Goal: Information Seeking & Learning: Check status

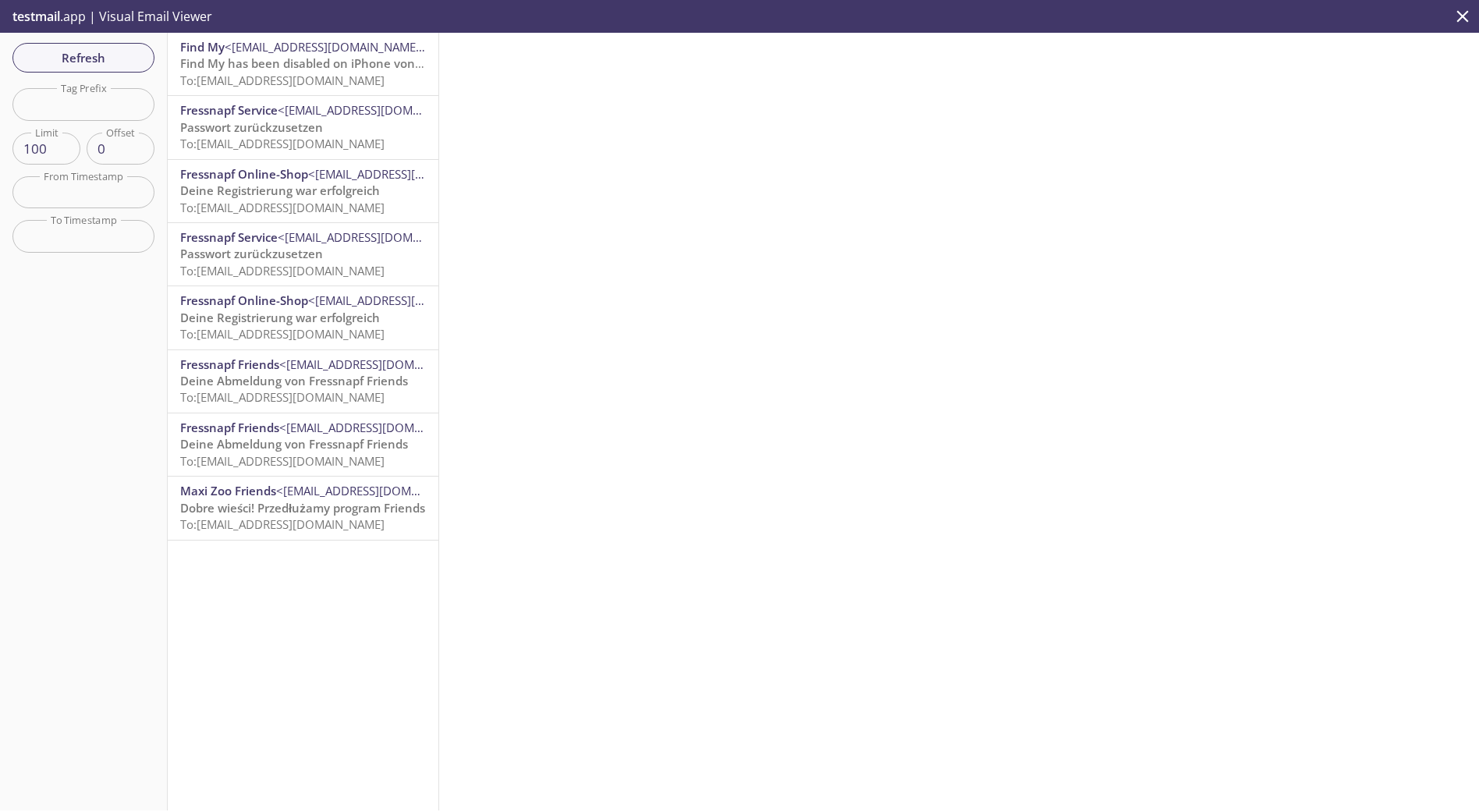
click at [384, 75] on span "To: [EMAIL_ADDRESS][DOMAIN_NAME]" at bounding box center [282, 80] width 204 height 16
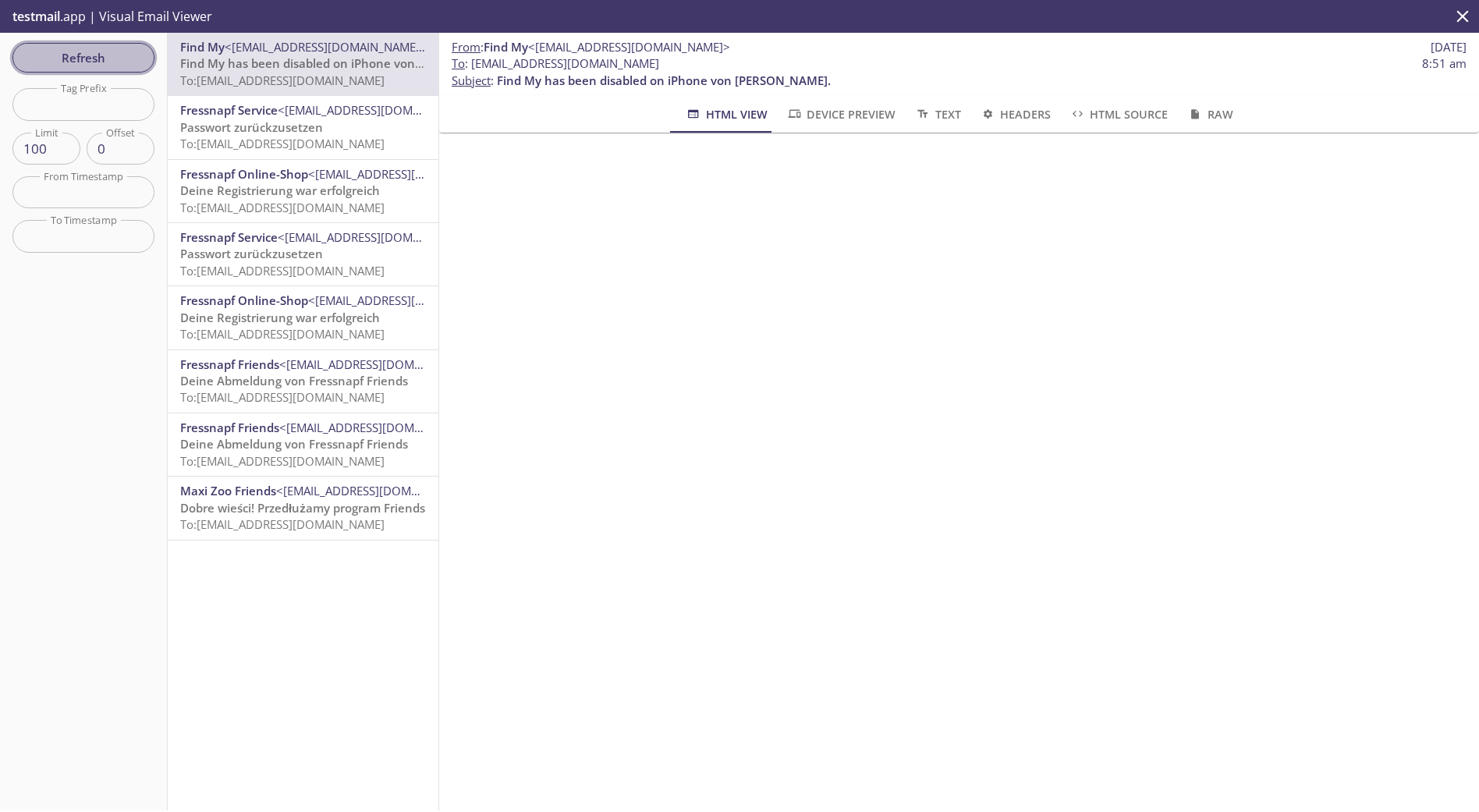
click at [93, 47] on span "Refresh" at bounding box center [83, 57] width 117 height 20
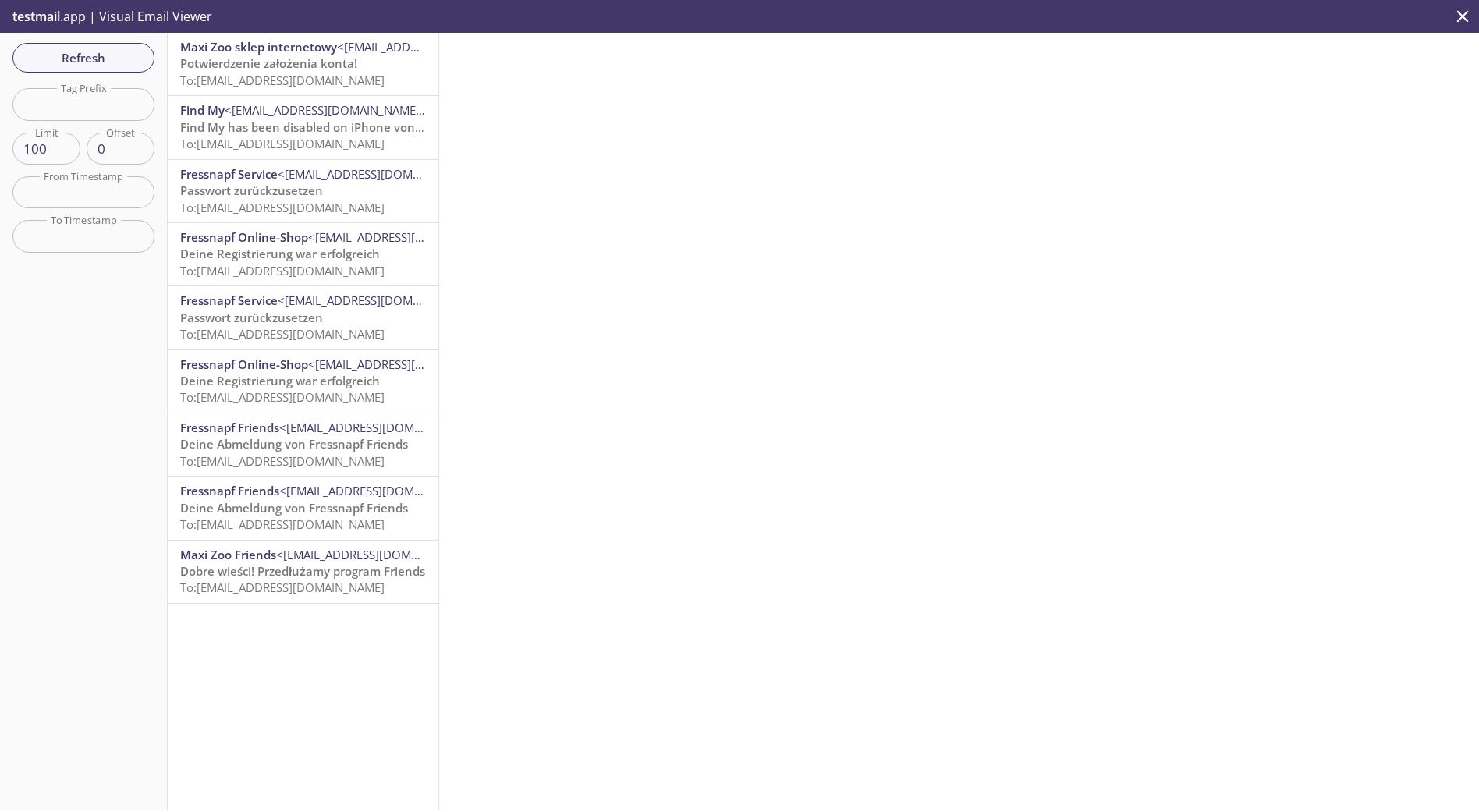
click at [496, 135] on div at bounding box center [959, 421] width 1040 height 778
click at [84, 61] on span "Refresh" at bounding box center [83, 57] width 117 height 20
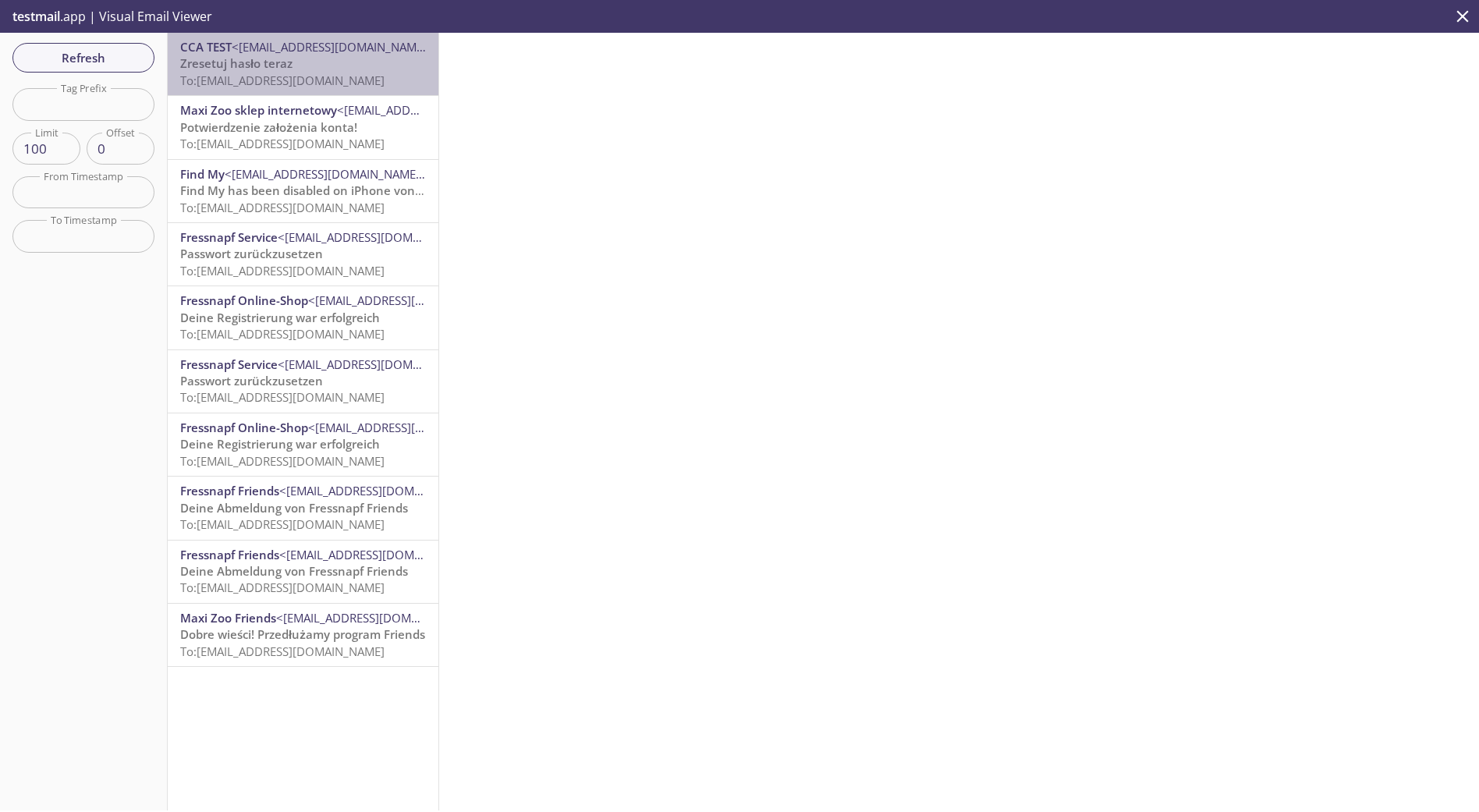
click at [321, 73] on span "To: [EMAIL_ADDRESS][DOMAIN_NAME]" at bounding box center [282, 80] width 204 height 16
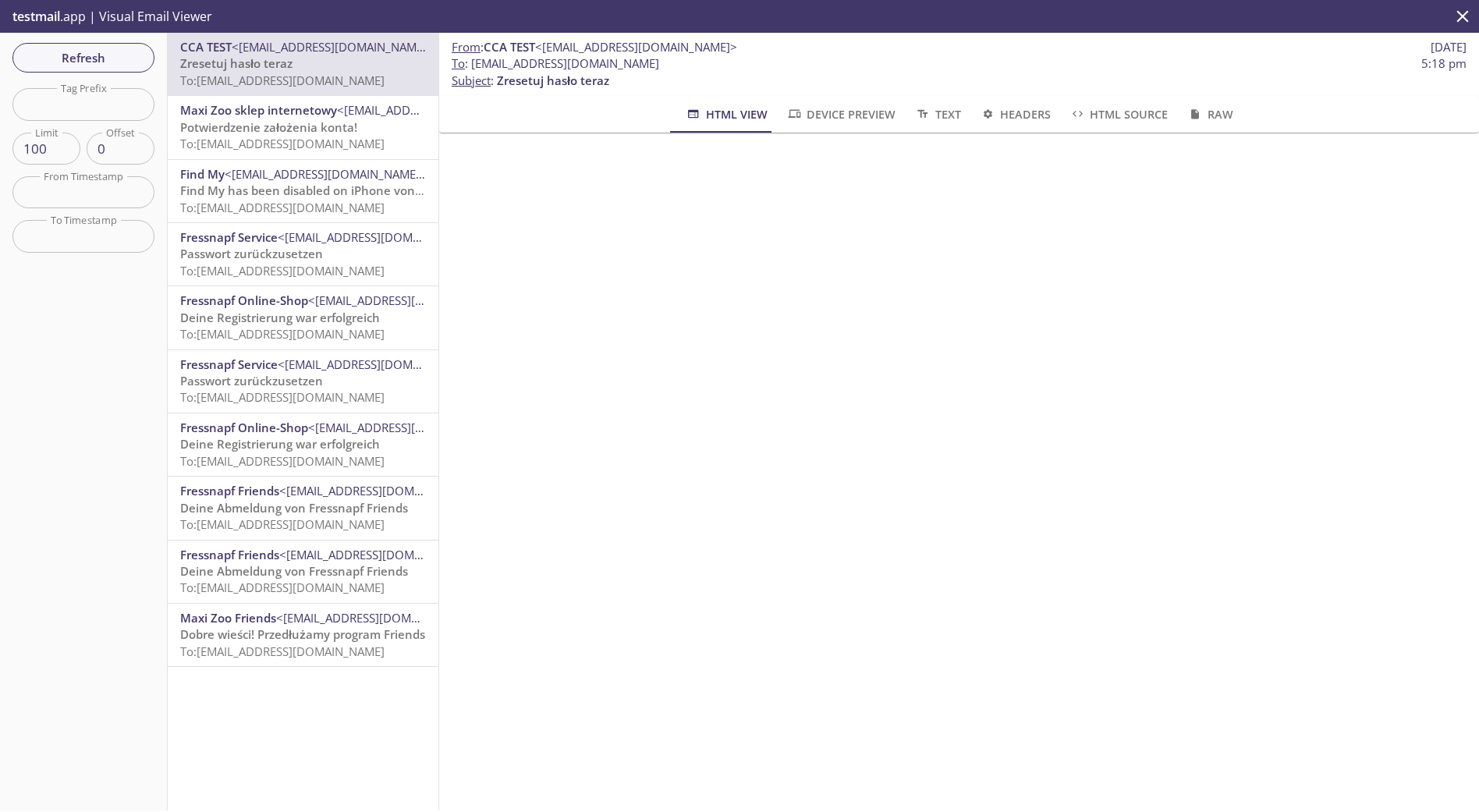
scroll to position [95, 0]
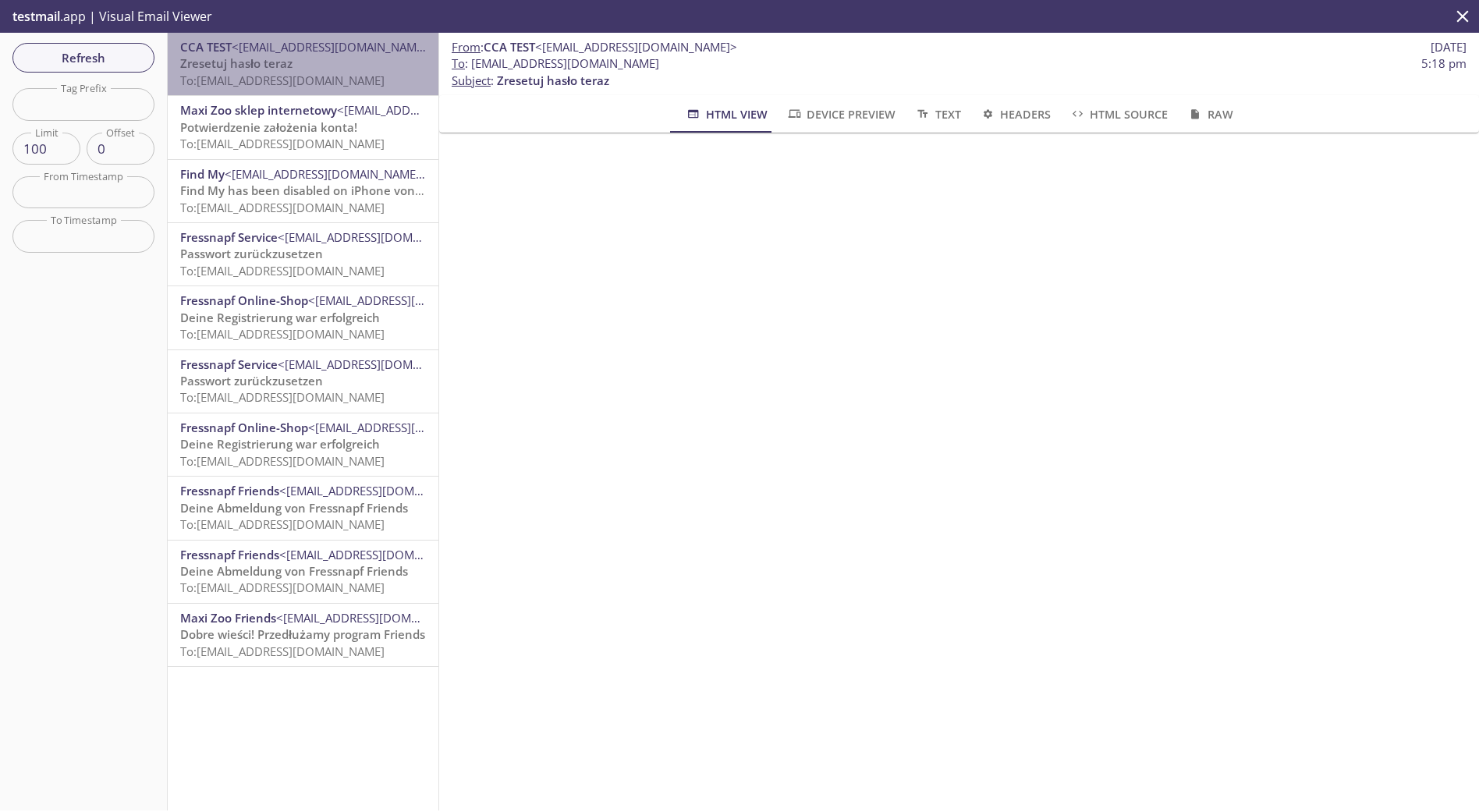
click at [330, 66] on p "Zresetuj hasło teraz To: [EMAIL_ADDRESS][DOMAIN_NAME]" at bounding box center [303, 72] width 246 height 33
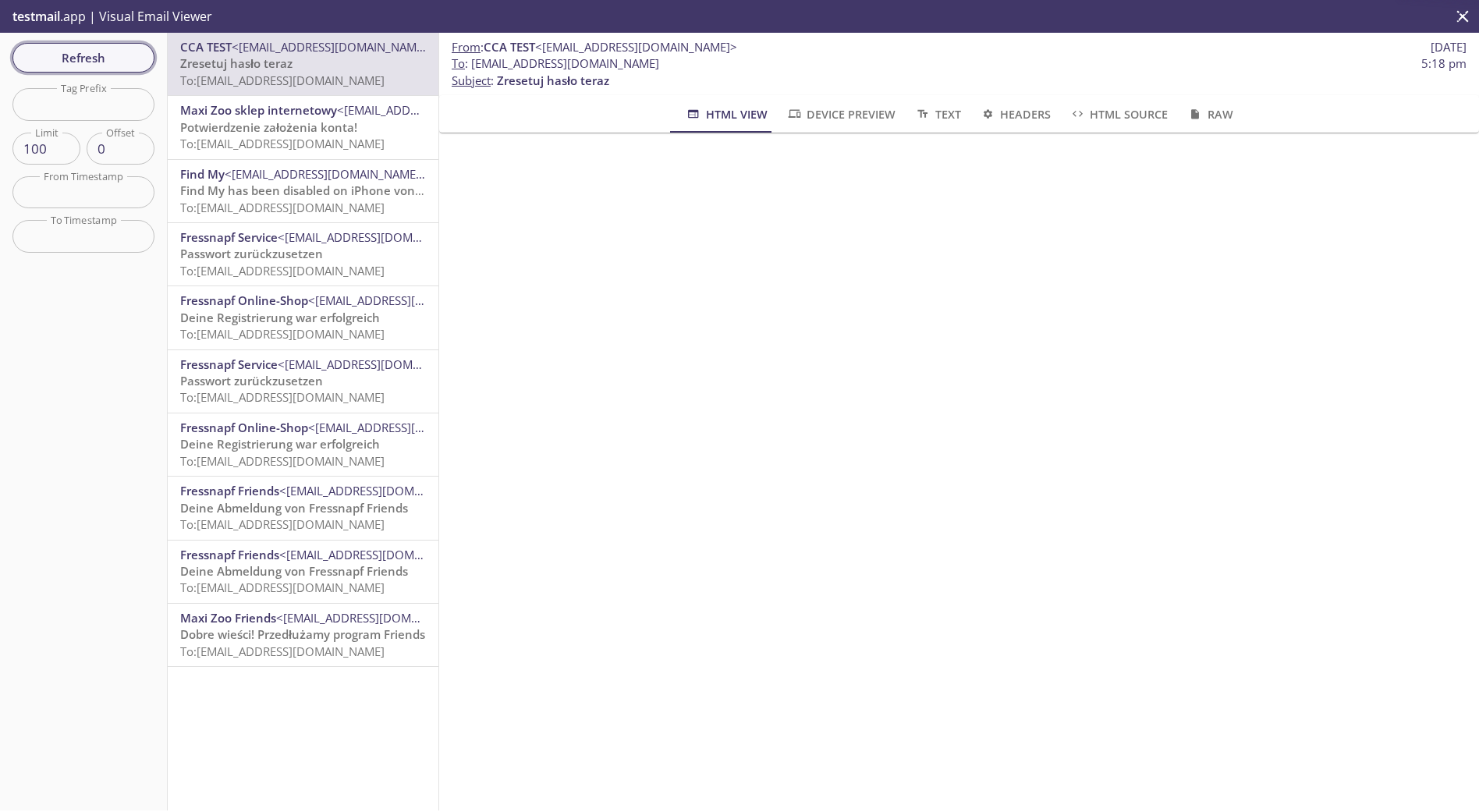
click at [73, 54] on span "Refresh" at bounding box center [83, 57] width 117 height 20
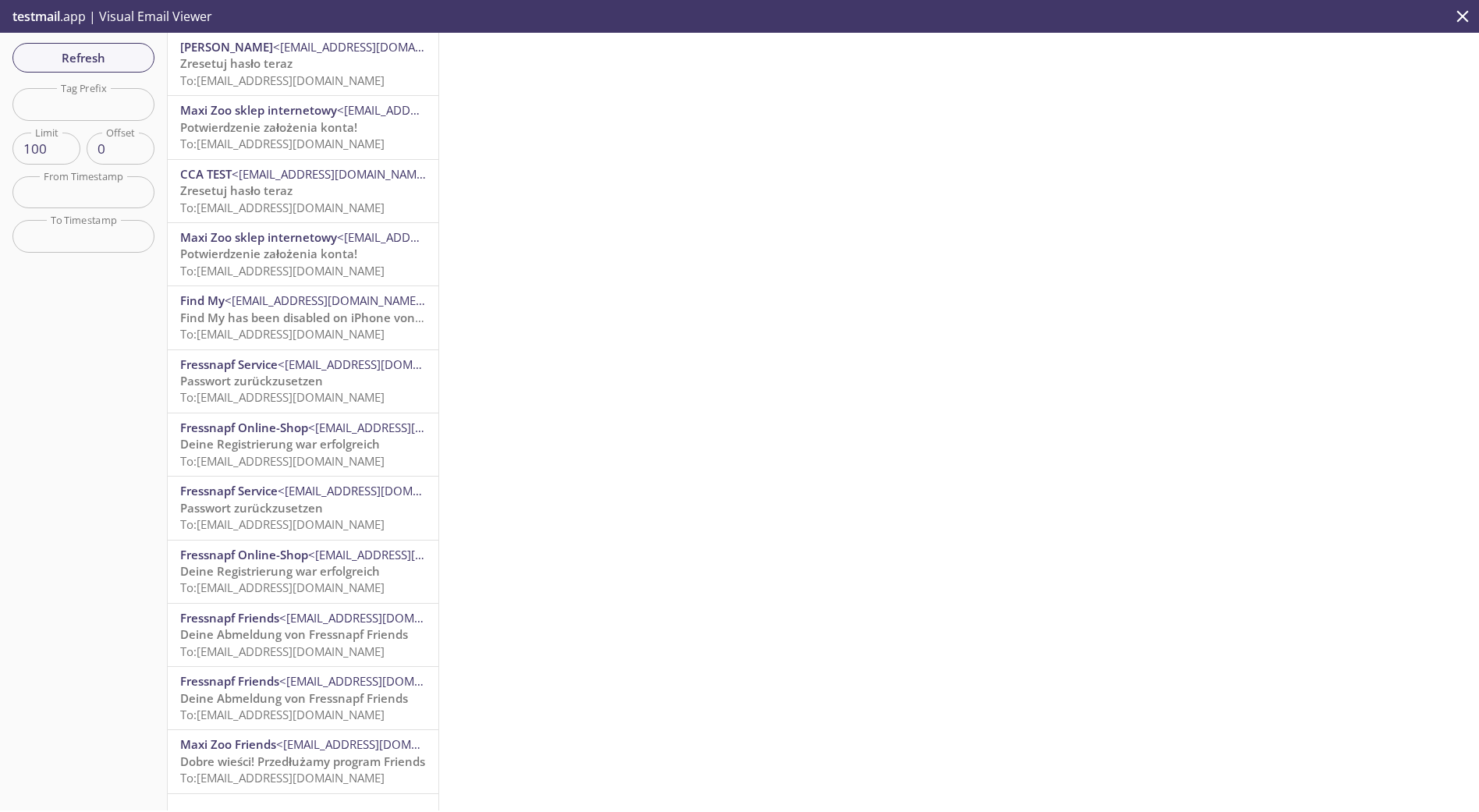
click at [256, 79] on span "To: [EMAIL_ADDRESS][DOMAIN_NAME]" at bounding box center [282, 80] width 204 height 16
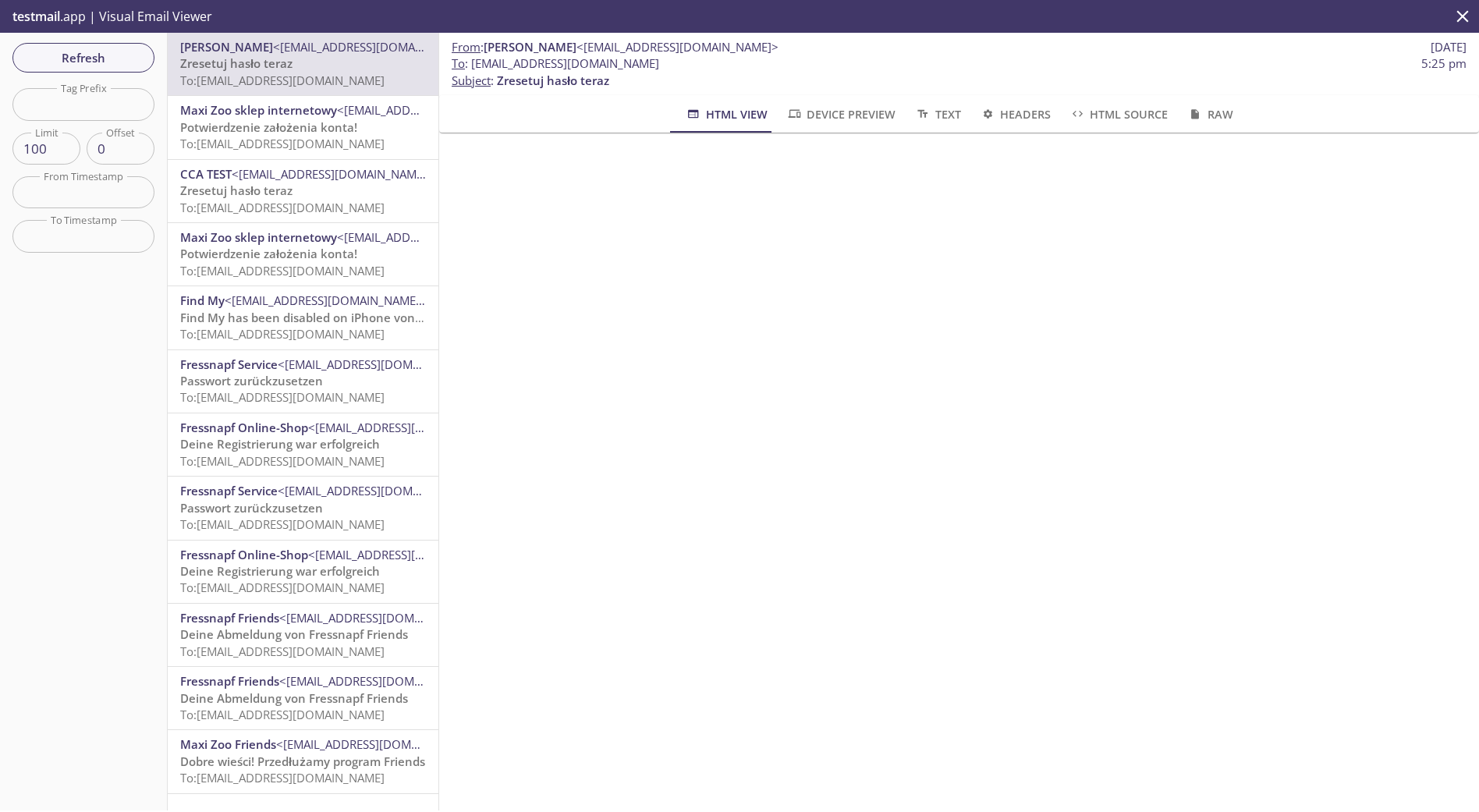
click at [447, 279] on div at bounding box center [959, 679] width 1040 height 1093
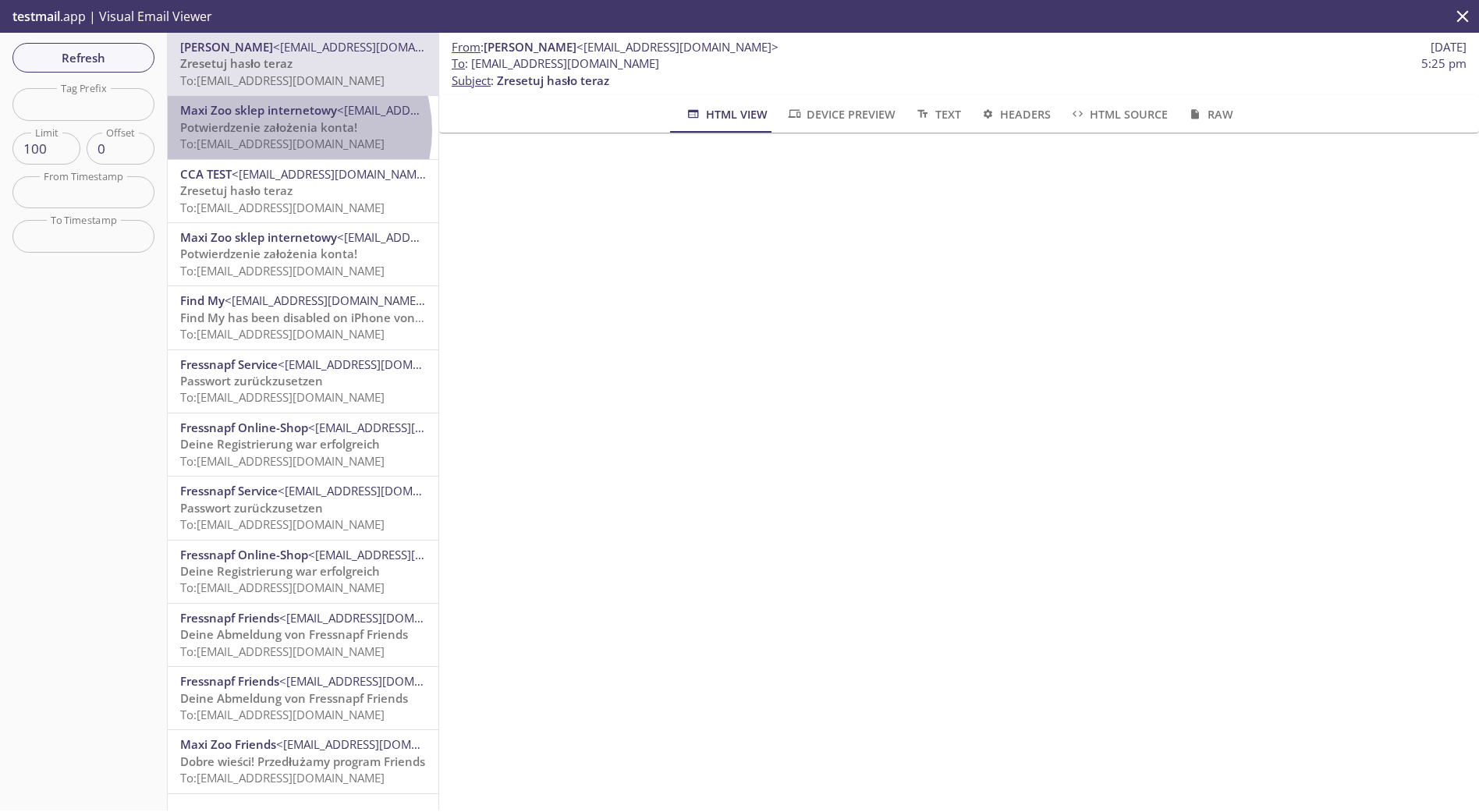
click at [290, 130] on span "Potwierdzenie założenia konta!" at bounding box center [268, 127] width 177 height 16
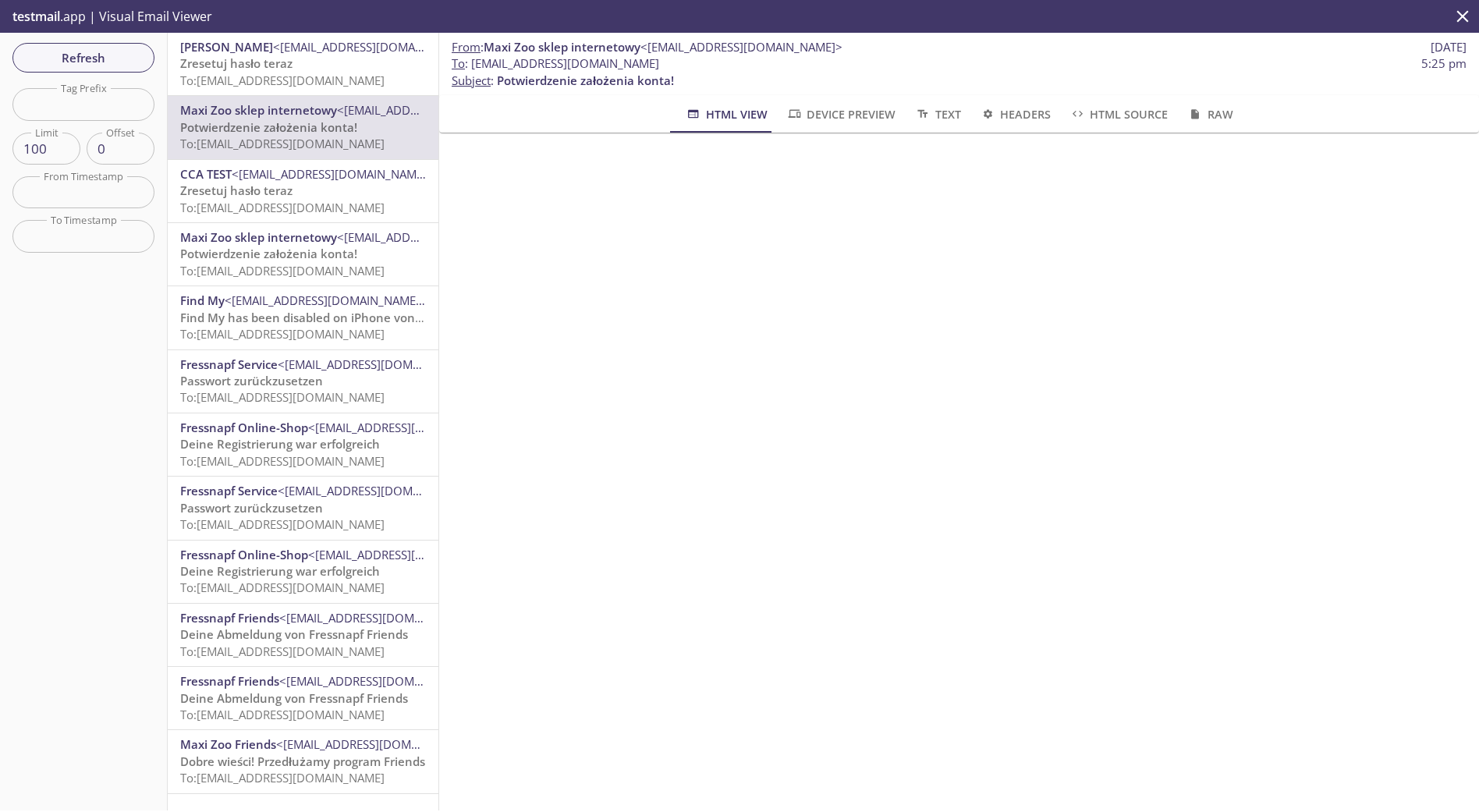
click at [291, 67] on p "Zresetuj hasło teraz To: [EMAIL_ADDRESS][DOMAIN_NAME]" at bounding box center [303, 72] width 246 height 33
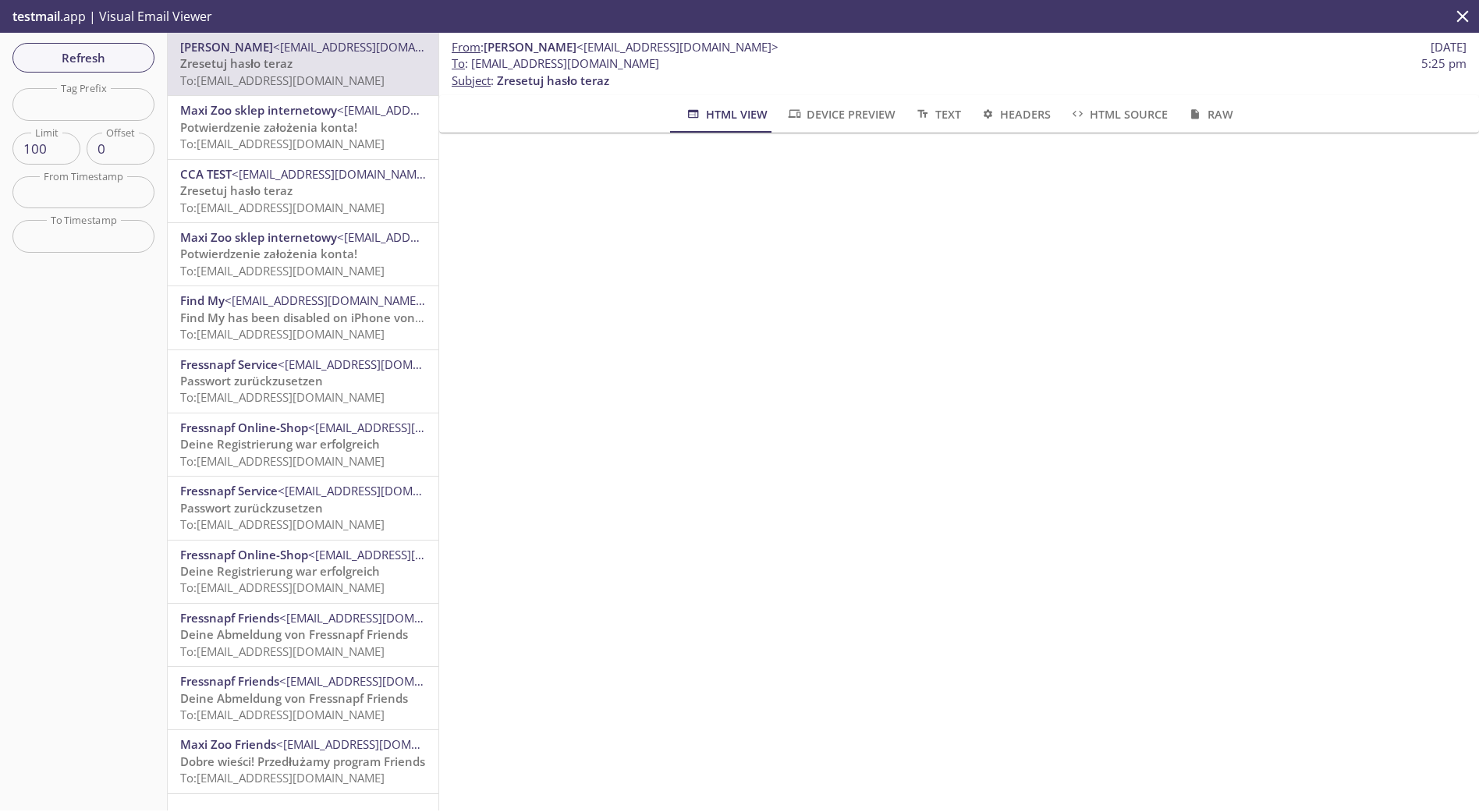
click at [296, 203] on span "To: [EMAIL_ADDRESS][DOMAIN_NAME]" at bounding box center [282, 207] width 204 height 16
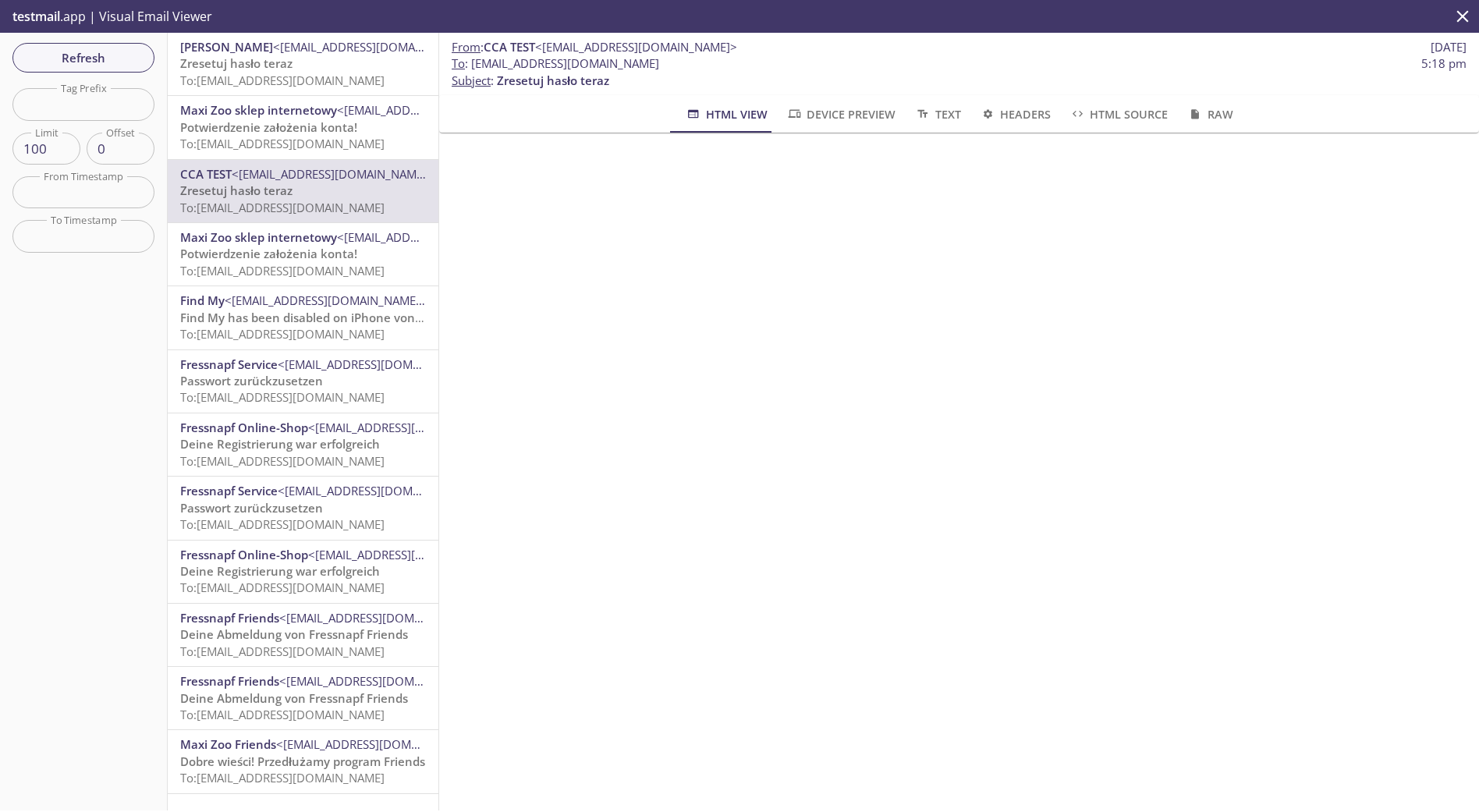
scroll to position [3, 0]
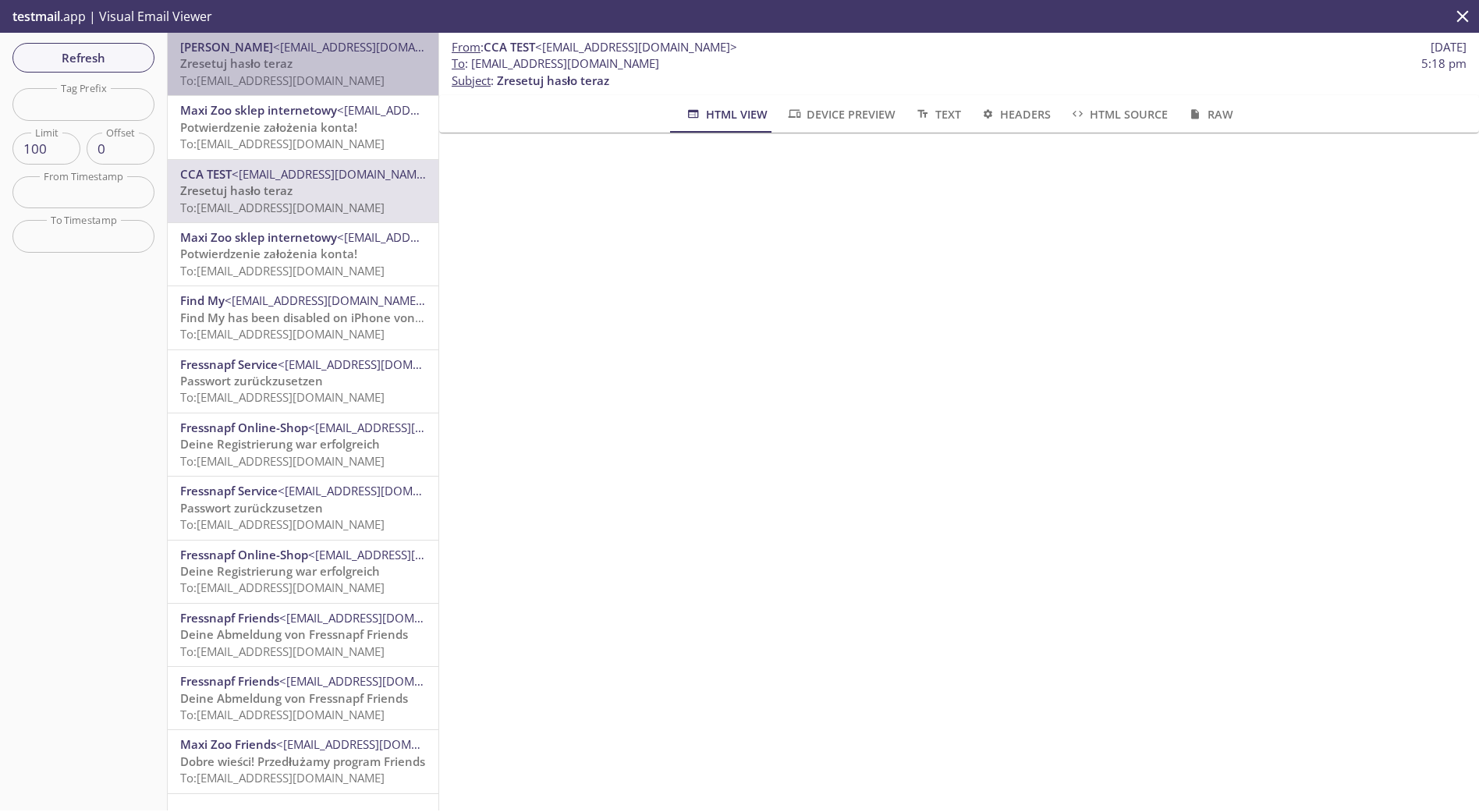
click at [319, 80] on span "To: [EMAIL_ADDRESS][DOMAIN_NAME]" at bounding box center [282, 80] width 204 height 16
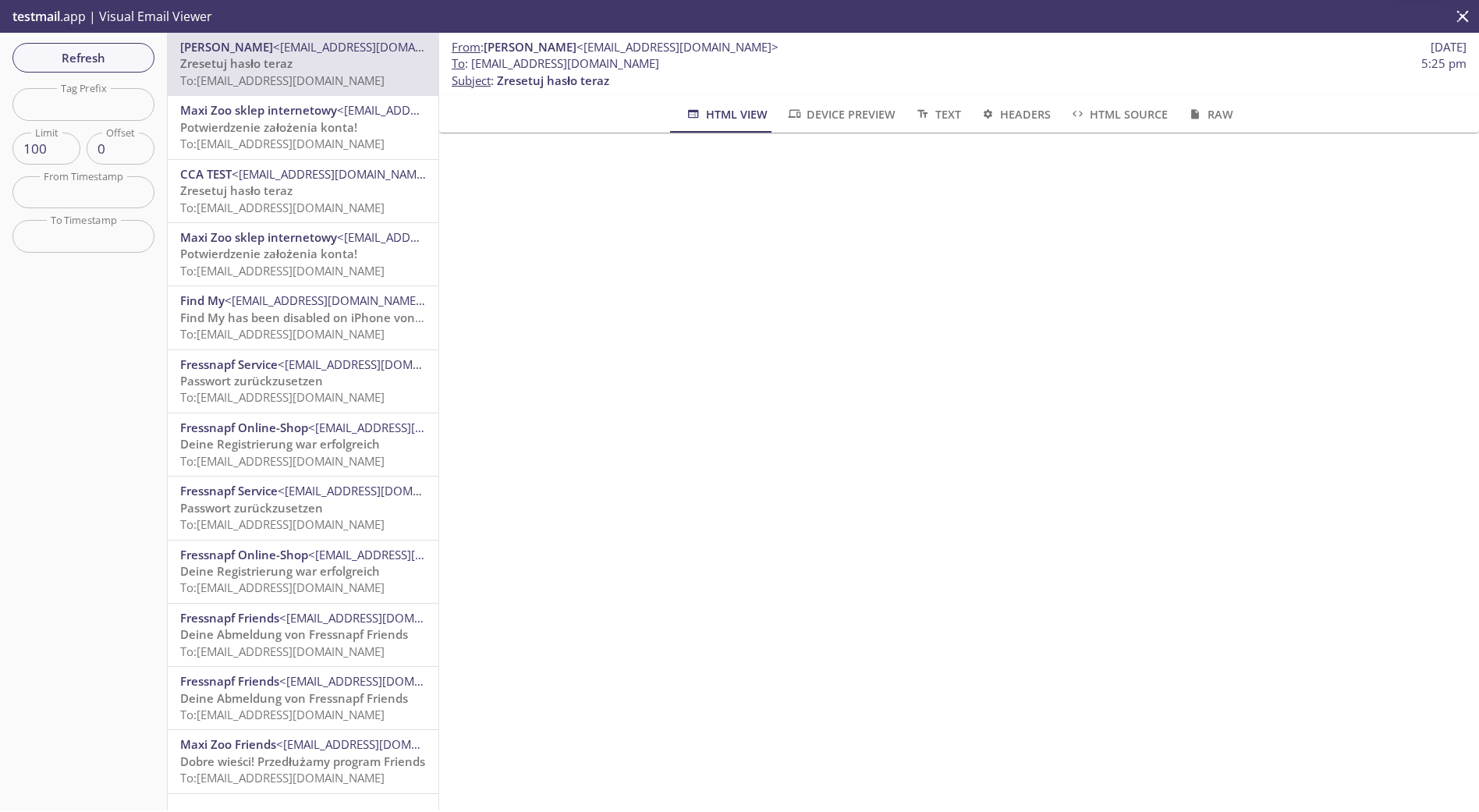
click at [460, 270] on iframe at bounding box center [958, 676] width 1002 height 1056
click at [1296, 78] on p "To : [EMAIL_ADDRESS][DOMAIN_NAME] 5:25 pm Subject : Zresetuj hasło teraz" at bounding box center [959, 72] width 1015 height 33
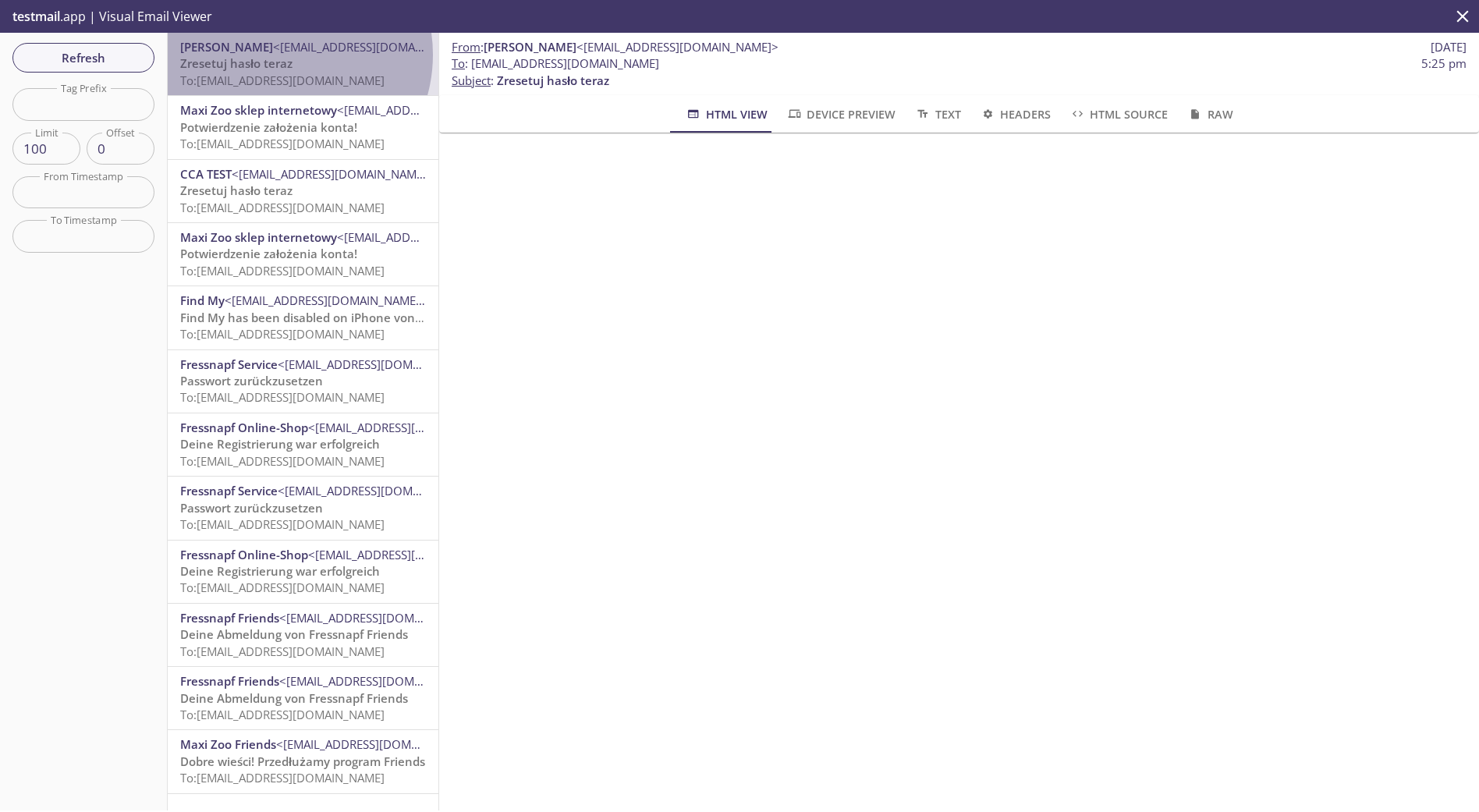
click at [277, 55] on span "[PERSON_NAME] <[EMAIL_ADDRESS][DOMAIN_NAME]>" at bounding box center [303, 47] width 246 height 17
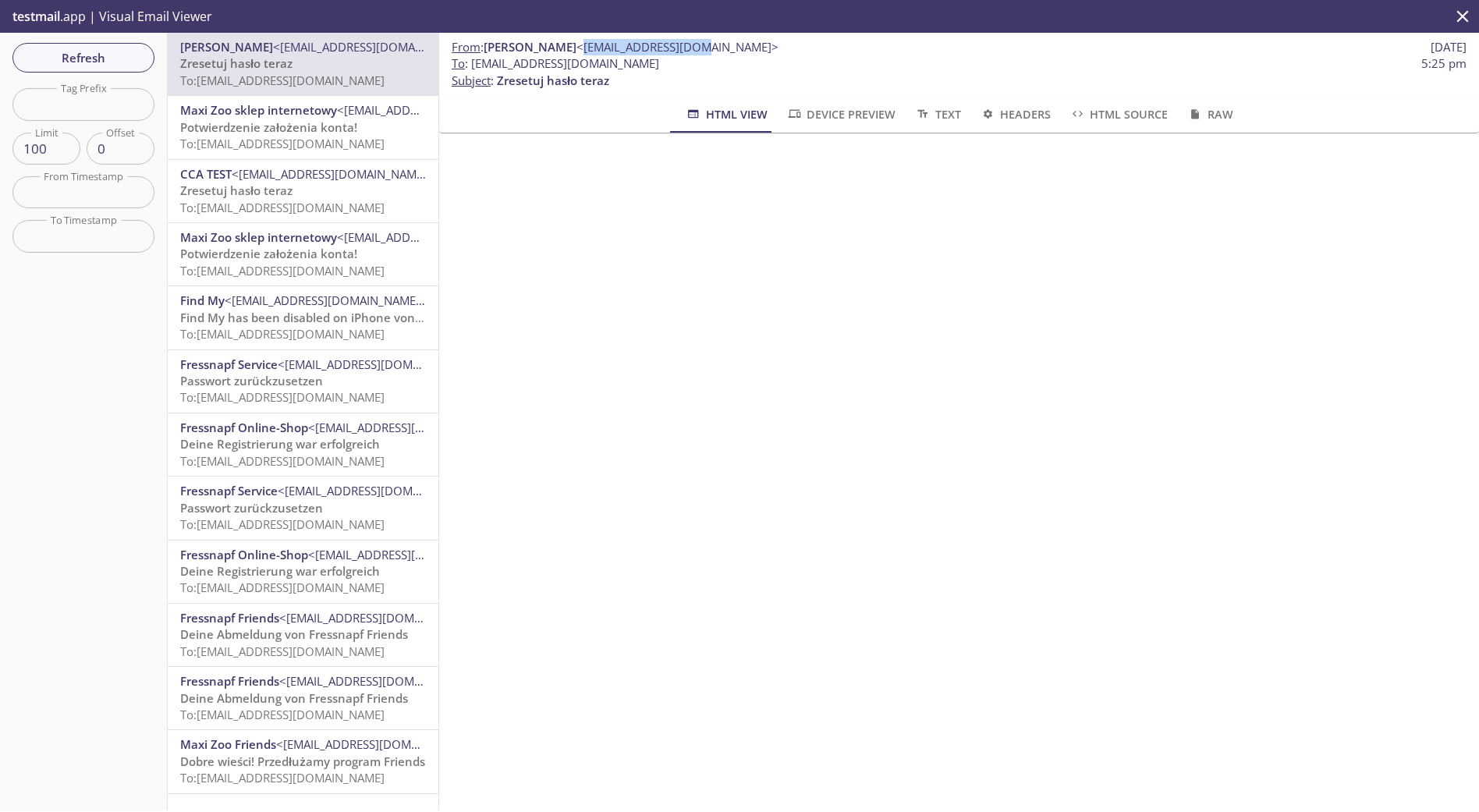
drag, startPoint x: 737, startPoint y: 49, endPoint x: 578, endPoint y: 52, distance: 159.0
click at [578, 52] on p "From : [PERSON_NAME] <[EMAIL_ADDRESS][DOMAIN_NAME]> [DATE]" at bounding box center [959, 47] width 1015 height 17
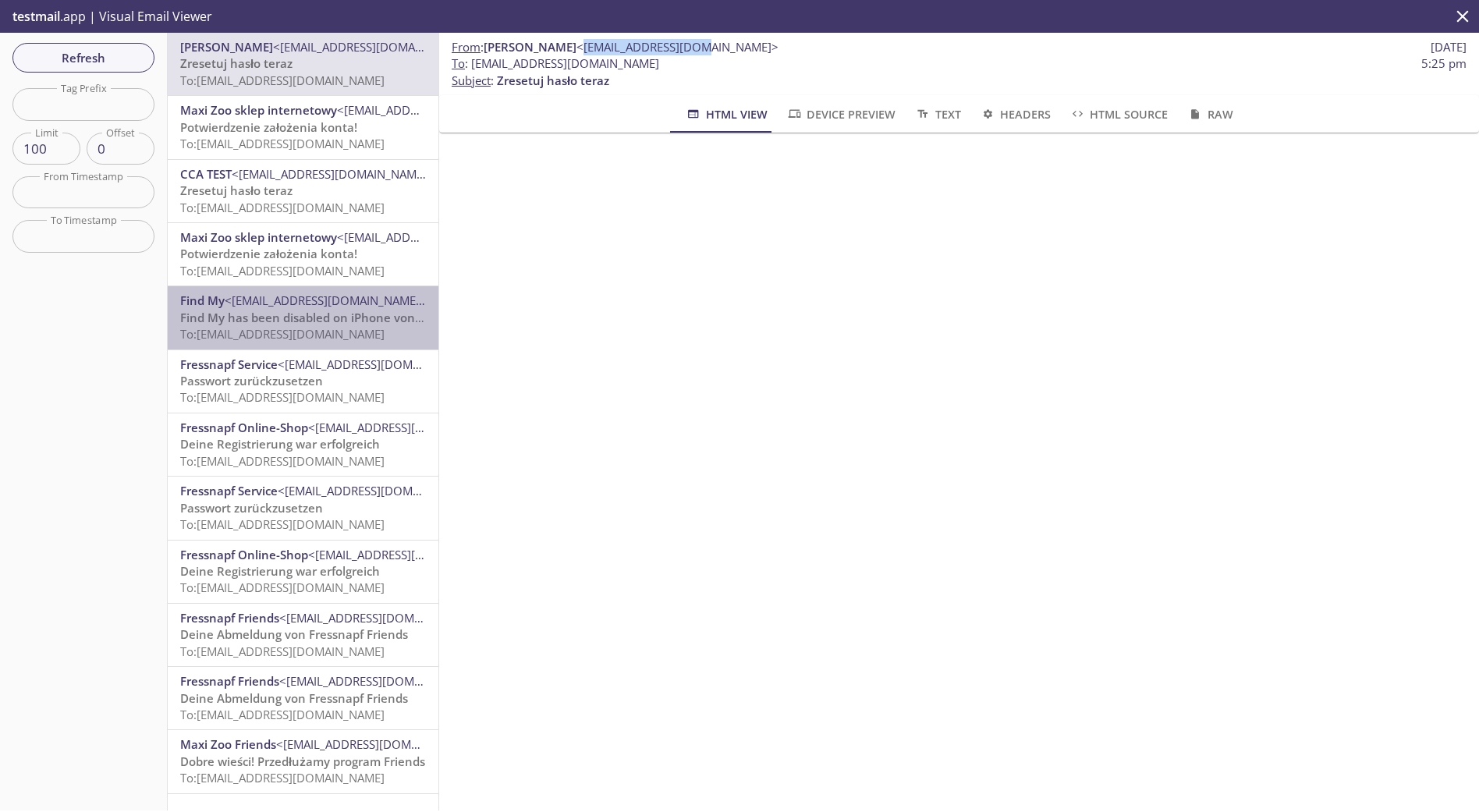
click at [355, 320] on span "Find My has been disabled on iPhone von [PERSON_NAME]." at bounding box center [347, 317] width 334 height 16
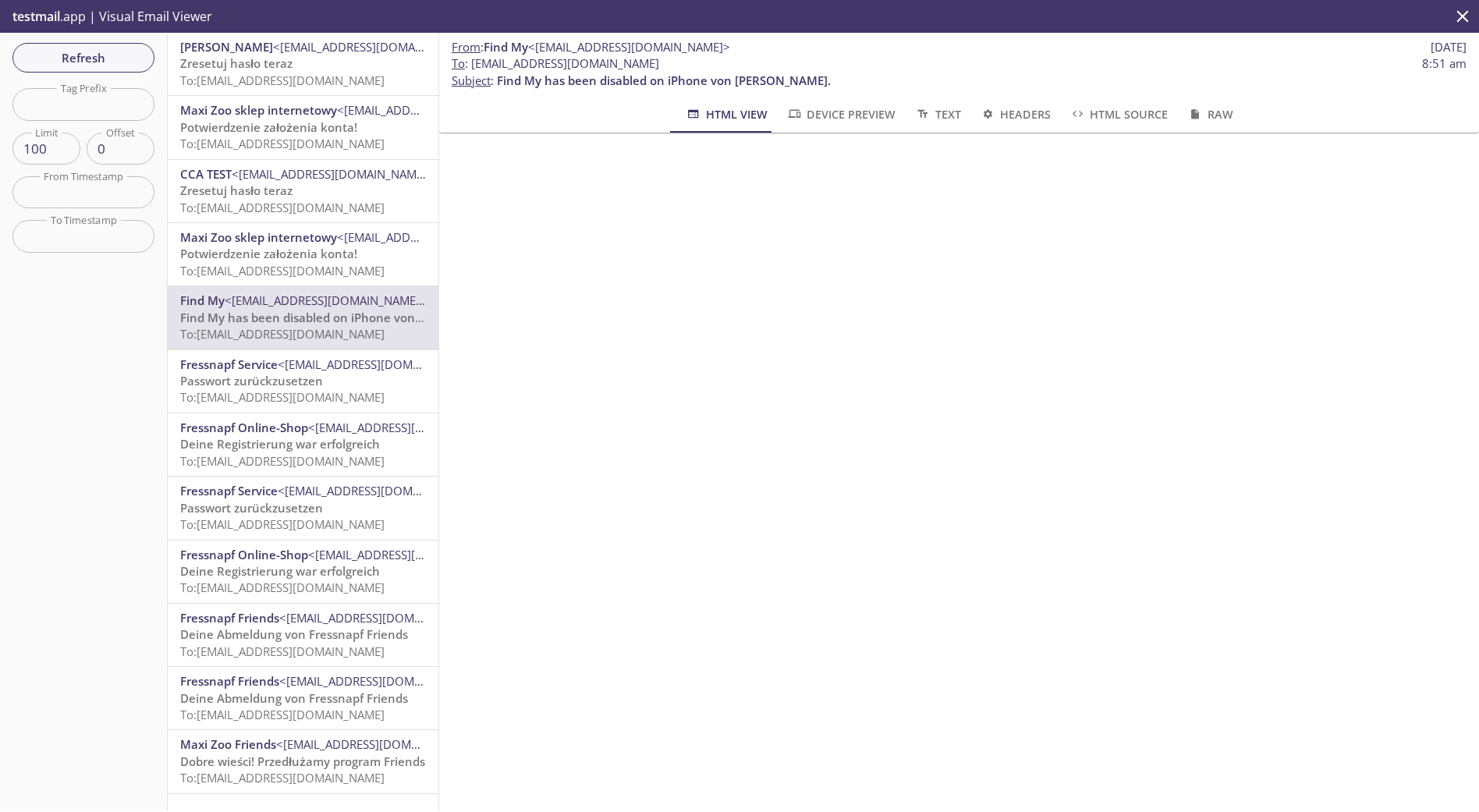
click at [340, 380] on p "Passwort zurückzusetzen To: [EMAIL_ADDRESS][DOMAIN_NAME]" at bounding box center [303, 389] width 246 height 33
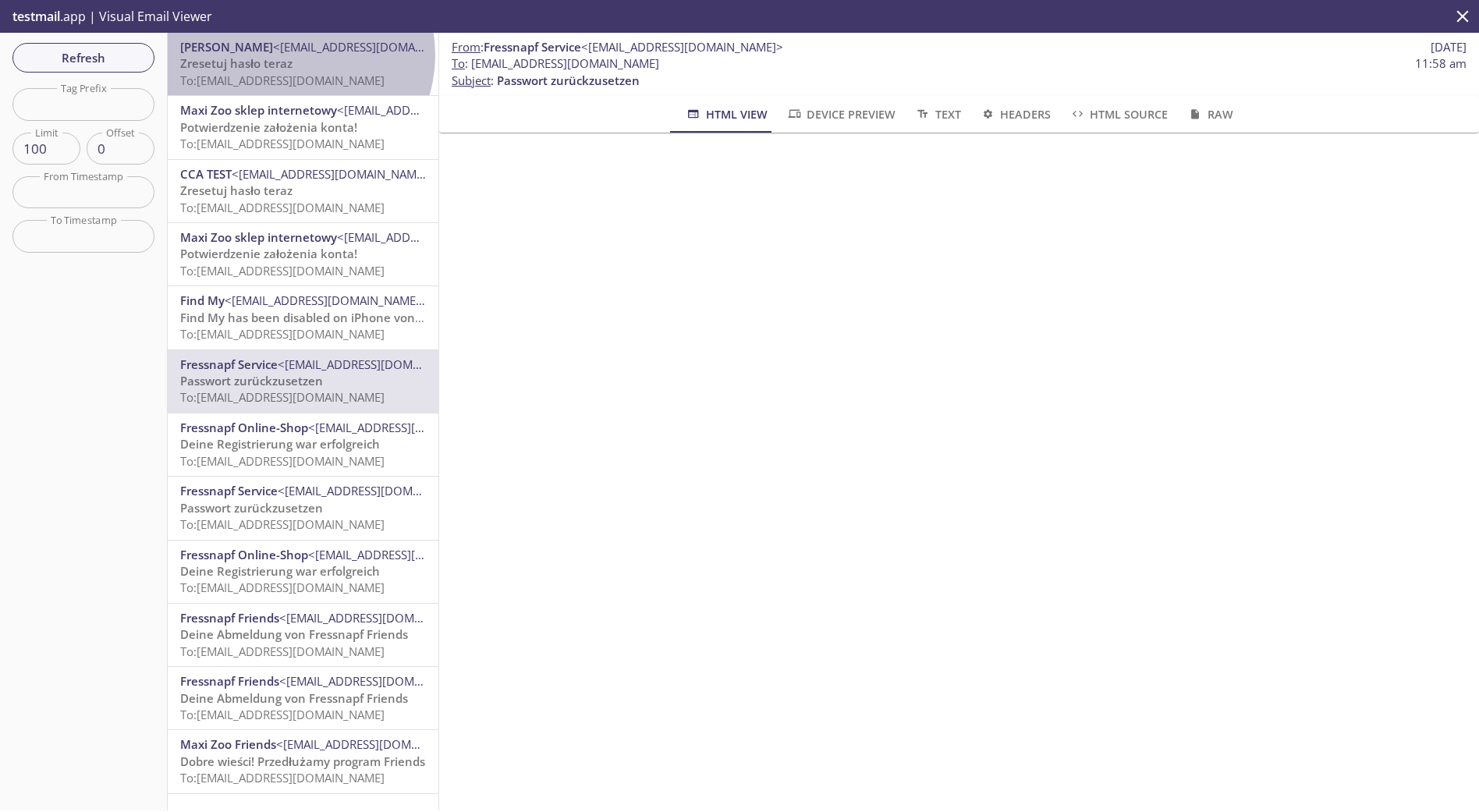
click at [298, 56] on p "Zresetuj hasło teraz To: [EMAIL_ADDRESS][DOMAIN_NAME]" at bounding box center [303, 72] width 246 height 33
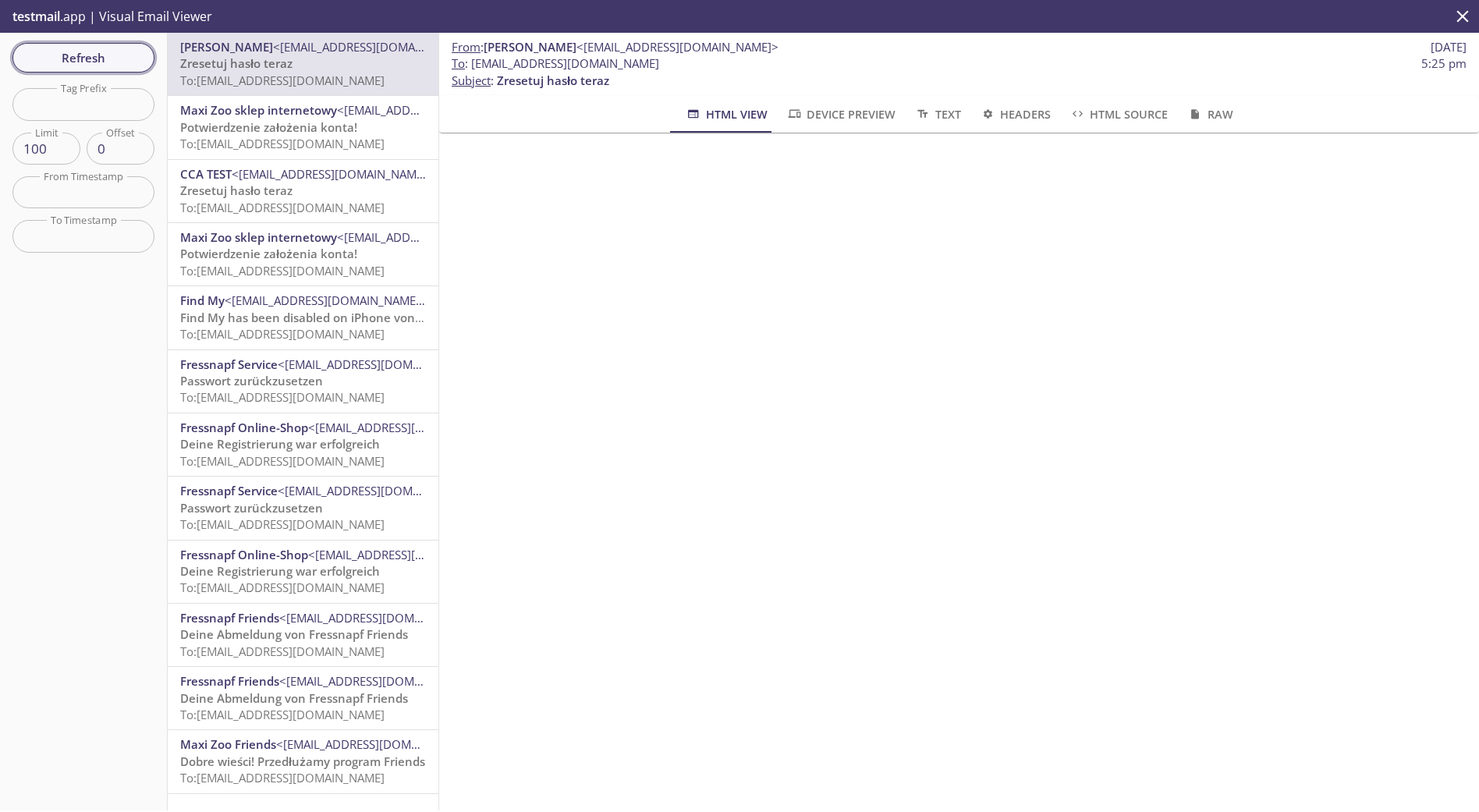
click at [129, 52] on span "Refresh" at bounding box center [83, 57] width 117 height 20
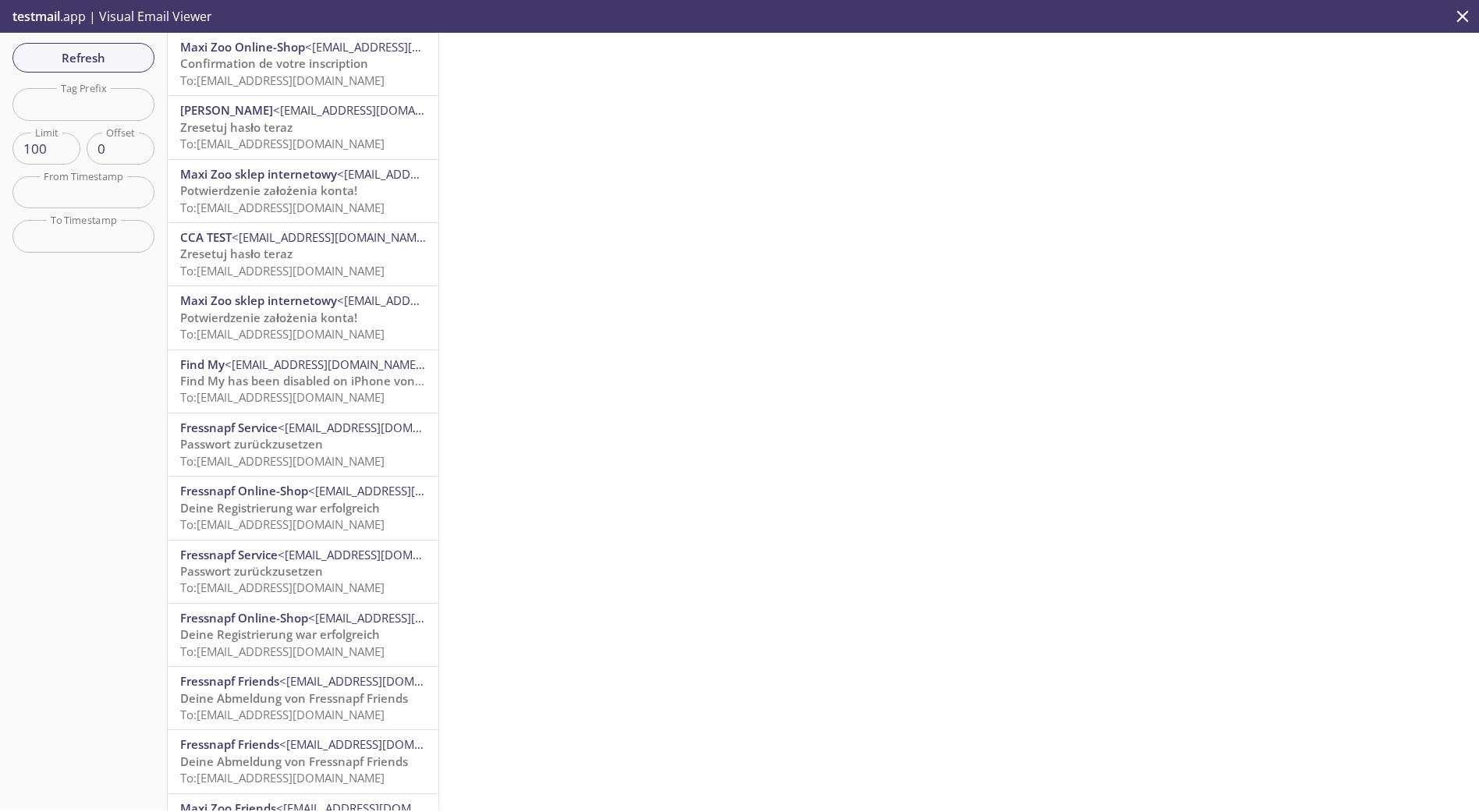
click at [331, 83] on span "To: [EMAIL_ADDRESS][DOMAIN_NAME]" at bounding box center [282, 80] width 204 height 16
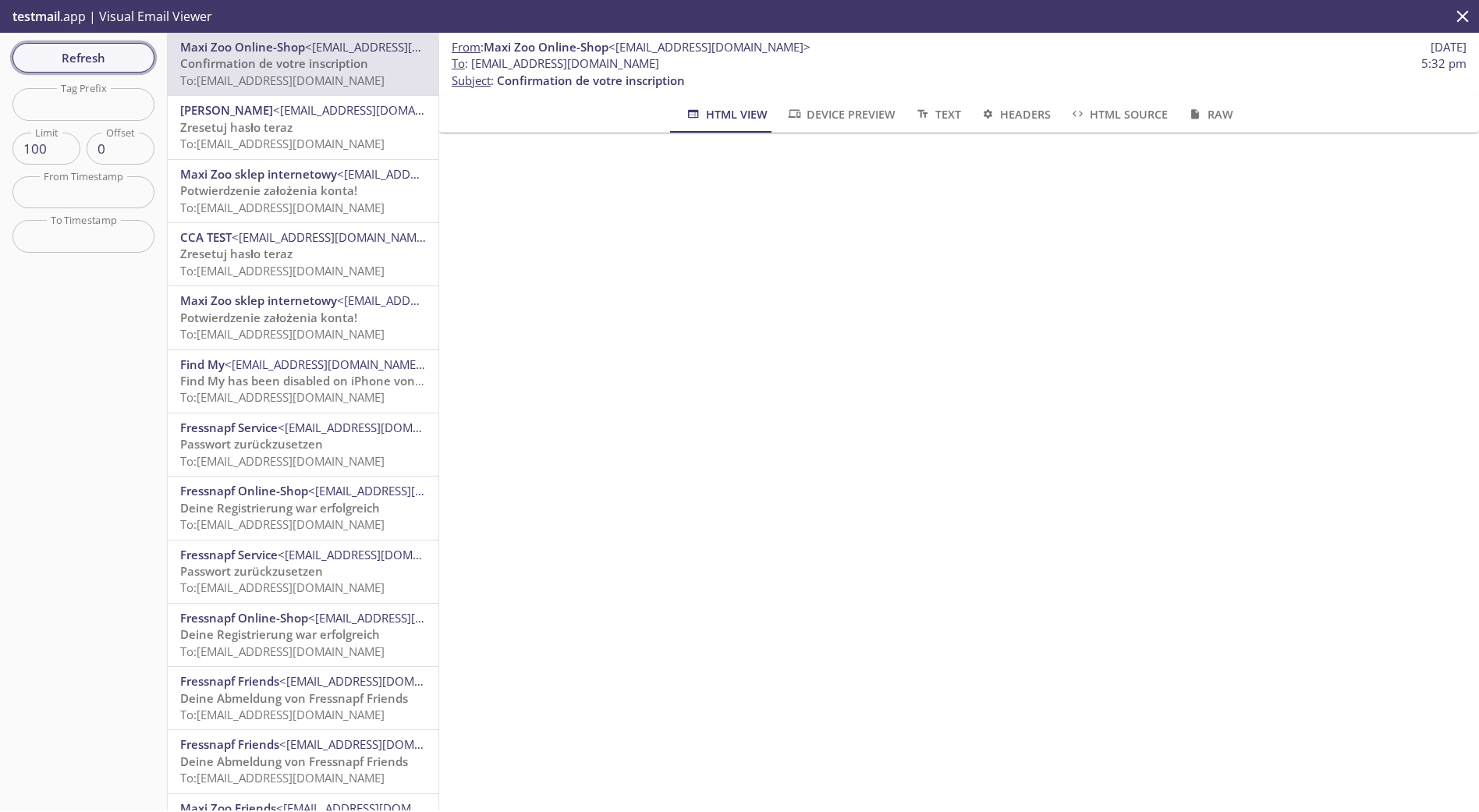
click at [86, 58] on span "Refresh" at bounding box center [83, 57] width 117 height 20
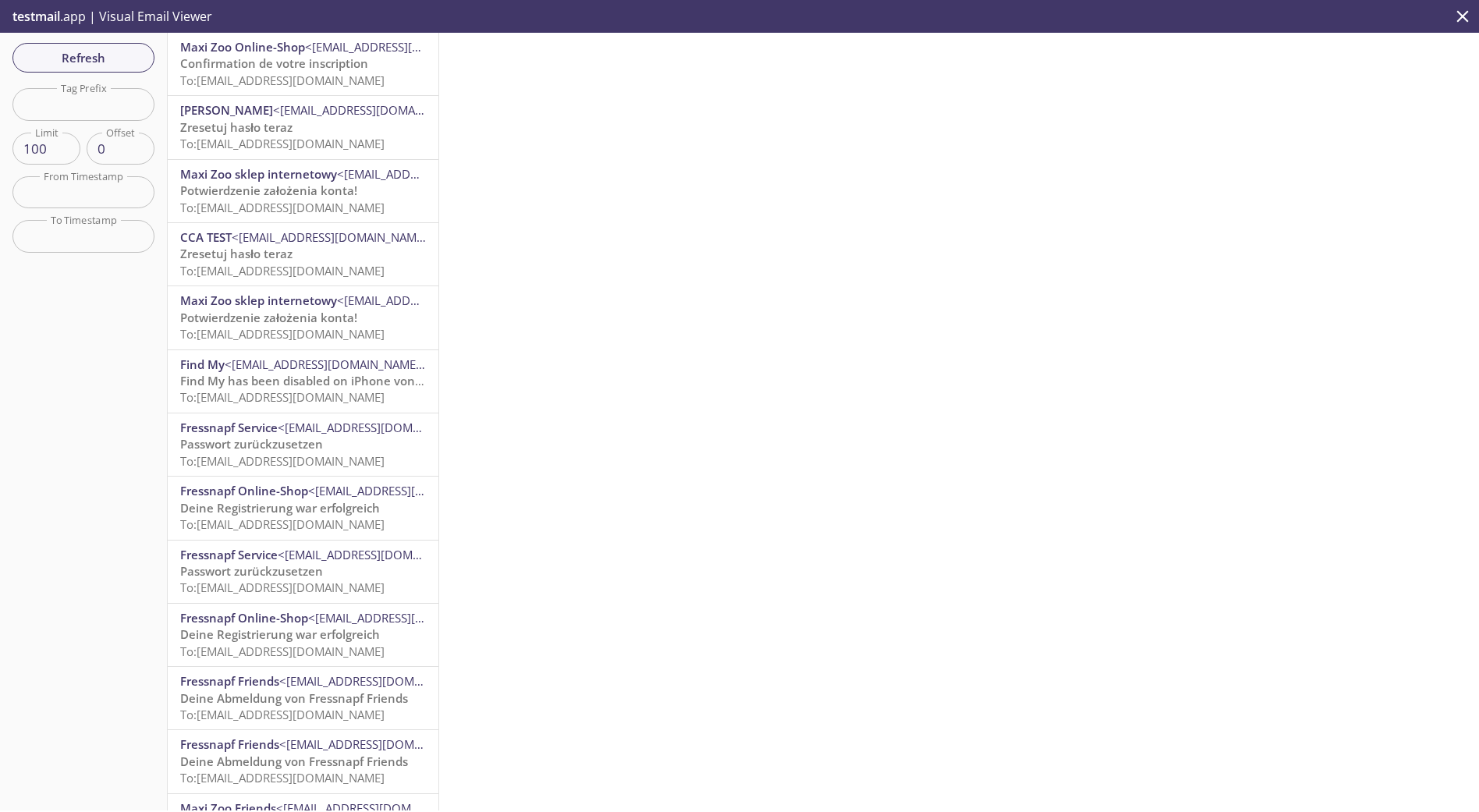
click at [315, 79] on span "To: [EMAIL_ADDRESS][DOMAIN_NAME]" at bounding box center [282, 80] width 204 height 16
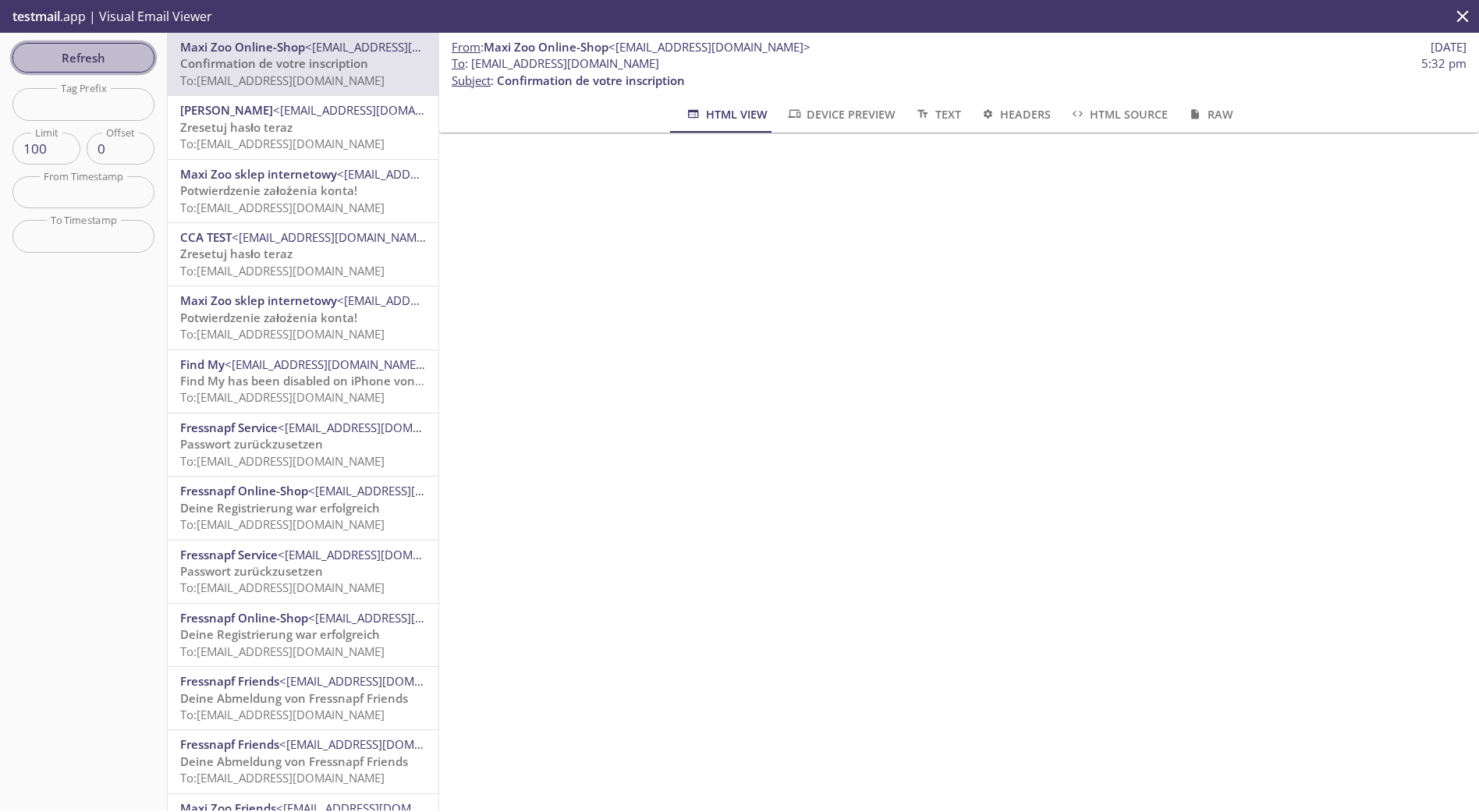
click at [126, 61] on span "Refresh" at bounding box center [83, 57] width 117 height 20
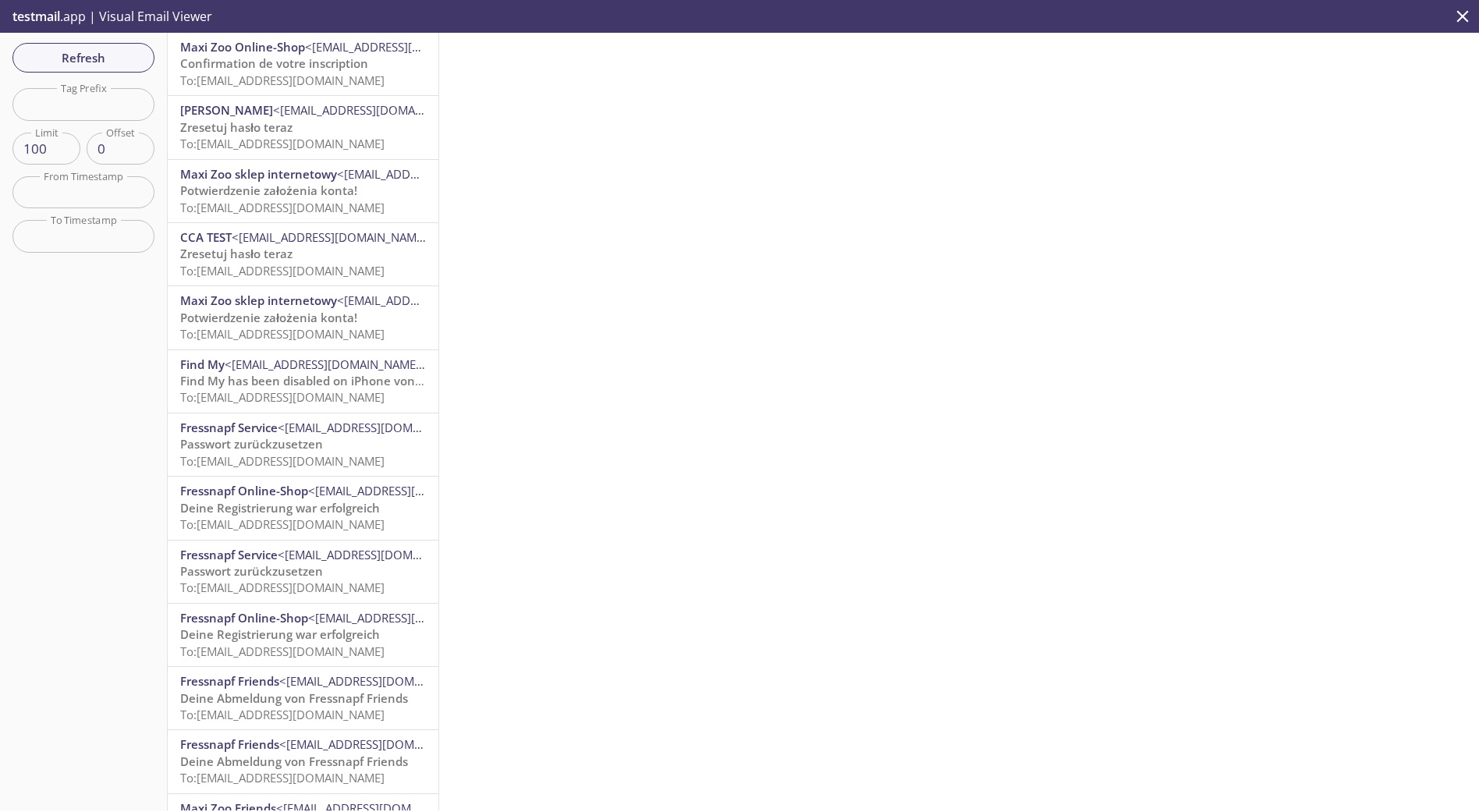
click at [310, 73] on span "To: [EMAIL_ADDRESS][DOMAIN_NAME]" at bounding box center [282, 80] width 204 height 16
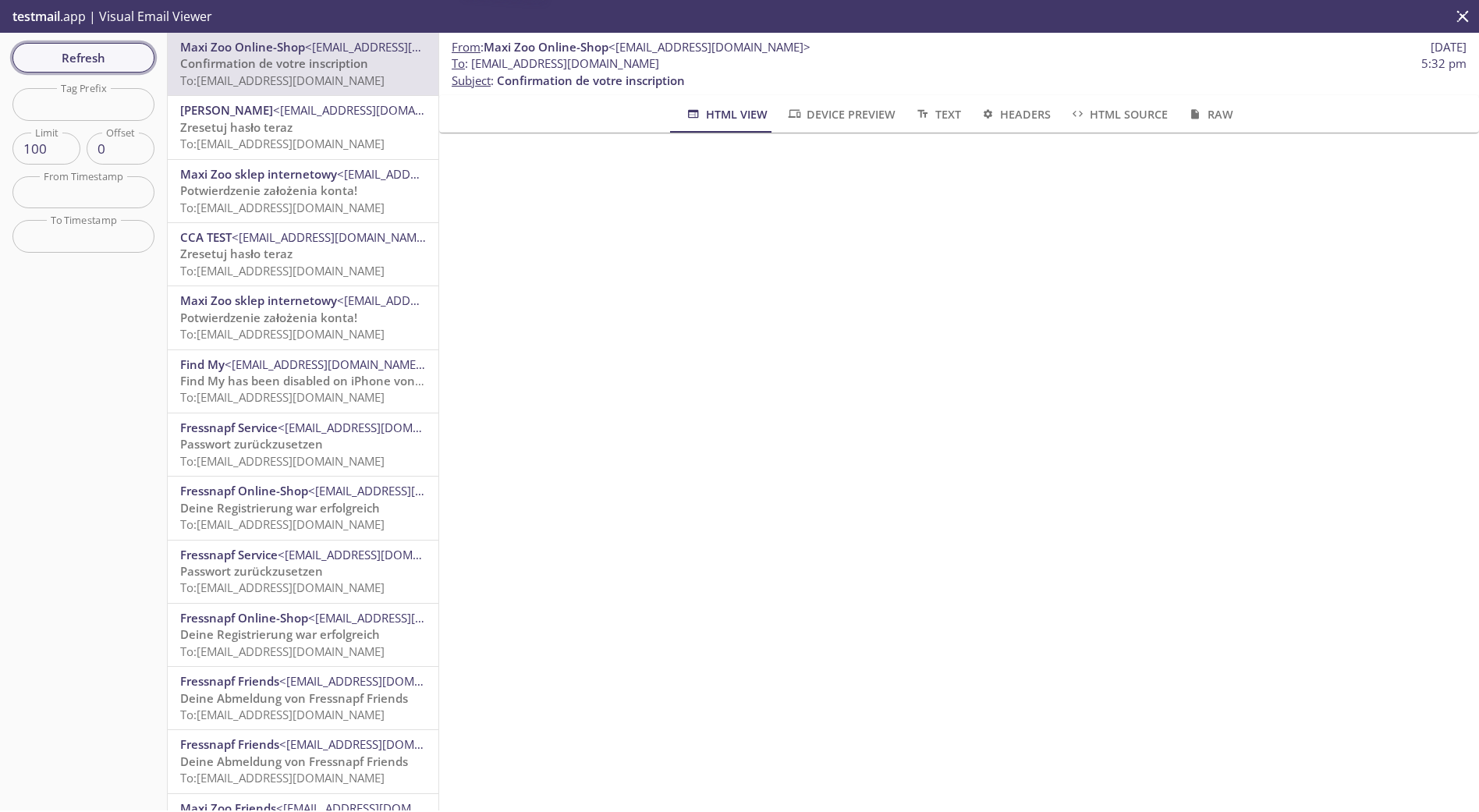
click at [88, 51] on span "Refresh" at bounding box center [83, 57] width 117 height 20
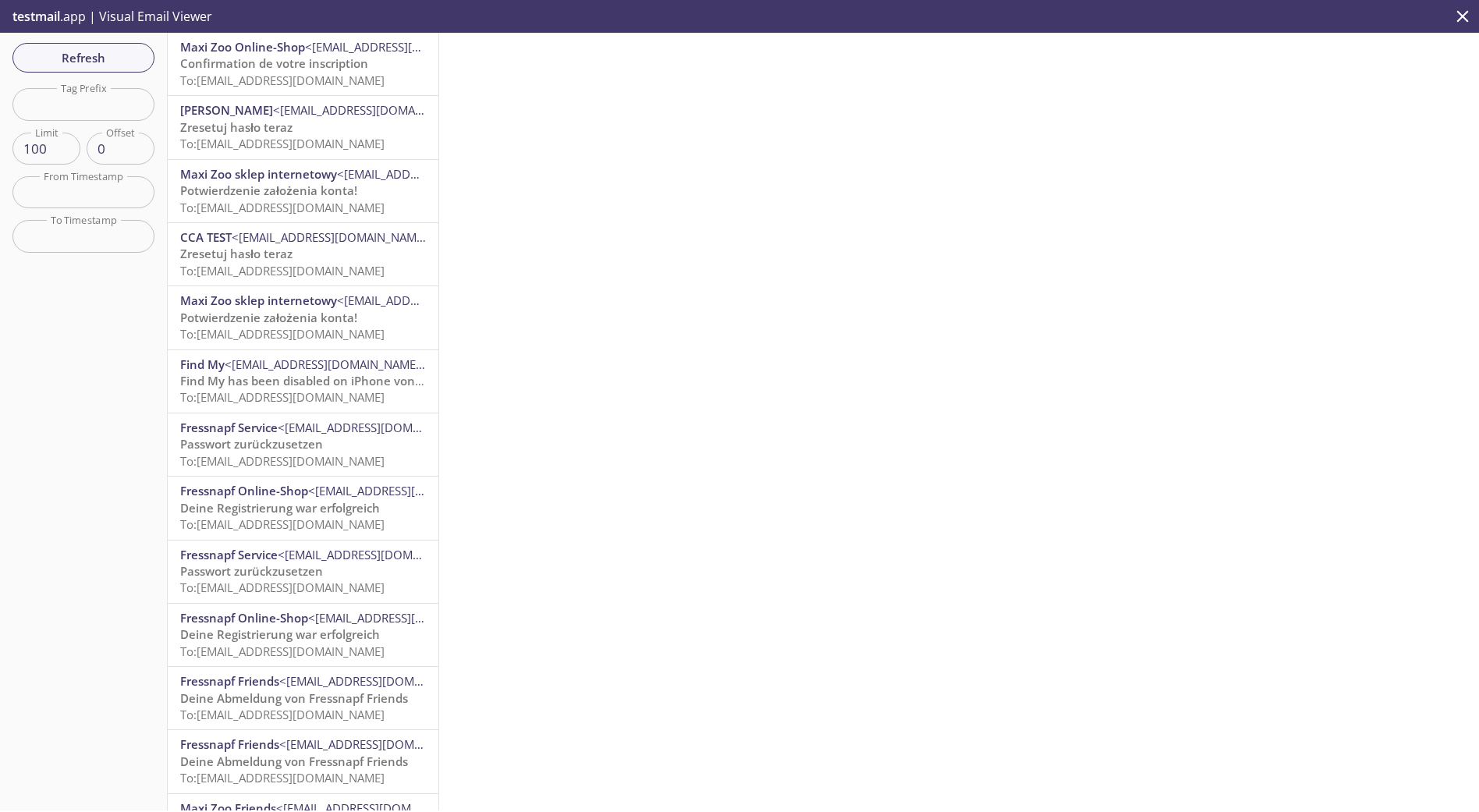
click at [264, 66] on span "Confirmation de votre inscription" at bounding box center [274, 63] width 188 height 16
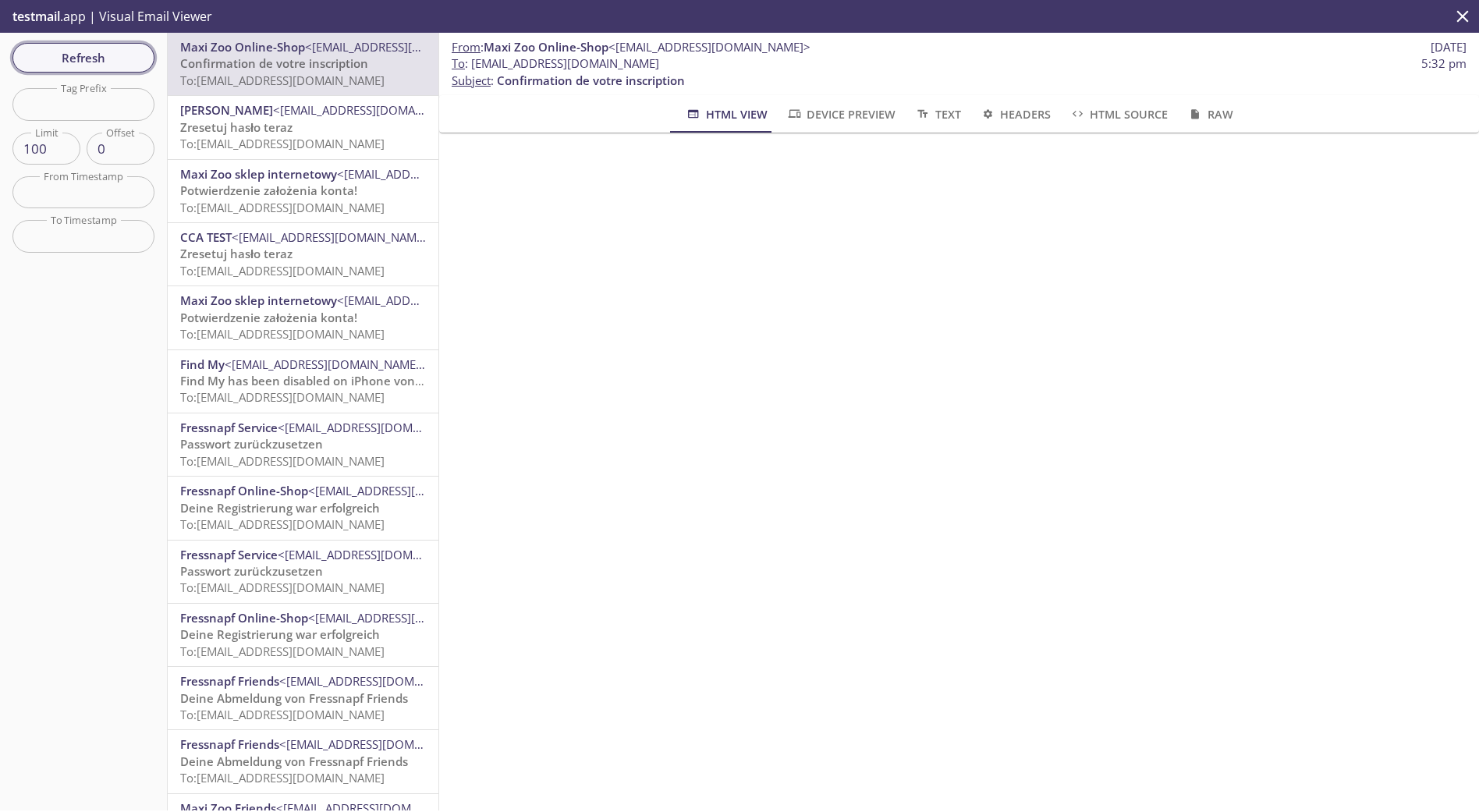
click at [118, 60] on span "Refresh" at bounding box center [83, 57] width 117 height 20
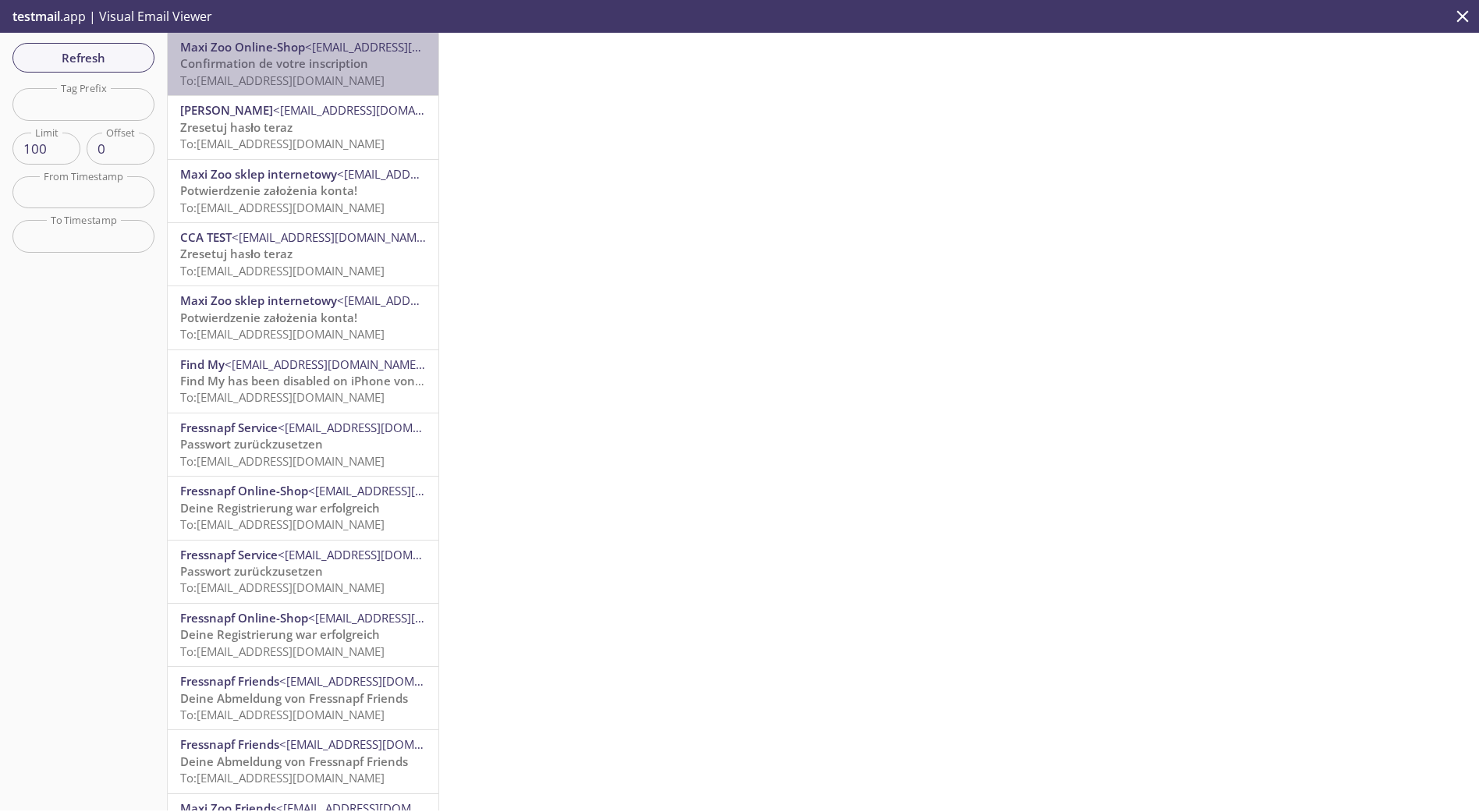
click at [306, 82] on span "To: [EMAIL_ADDRESS][DOMAIN_NAME]" at bounding box center [282, 80] width 204 height 16
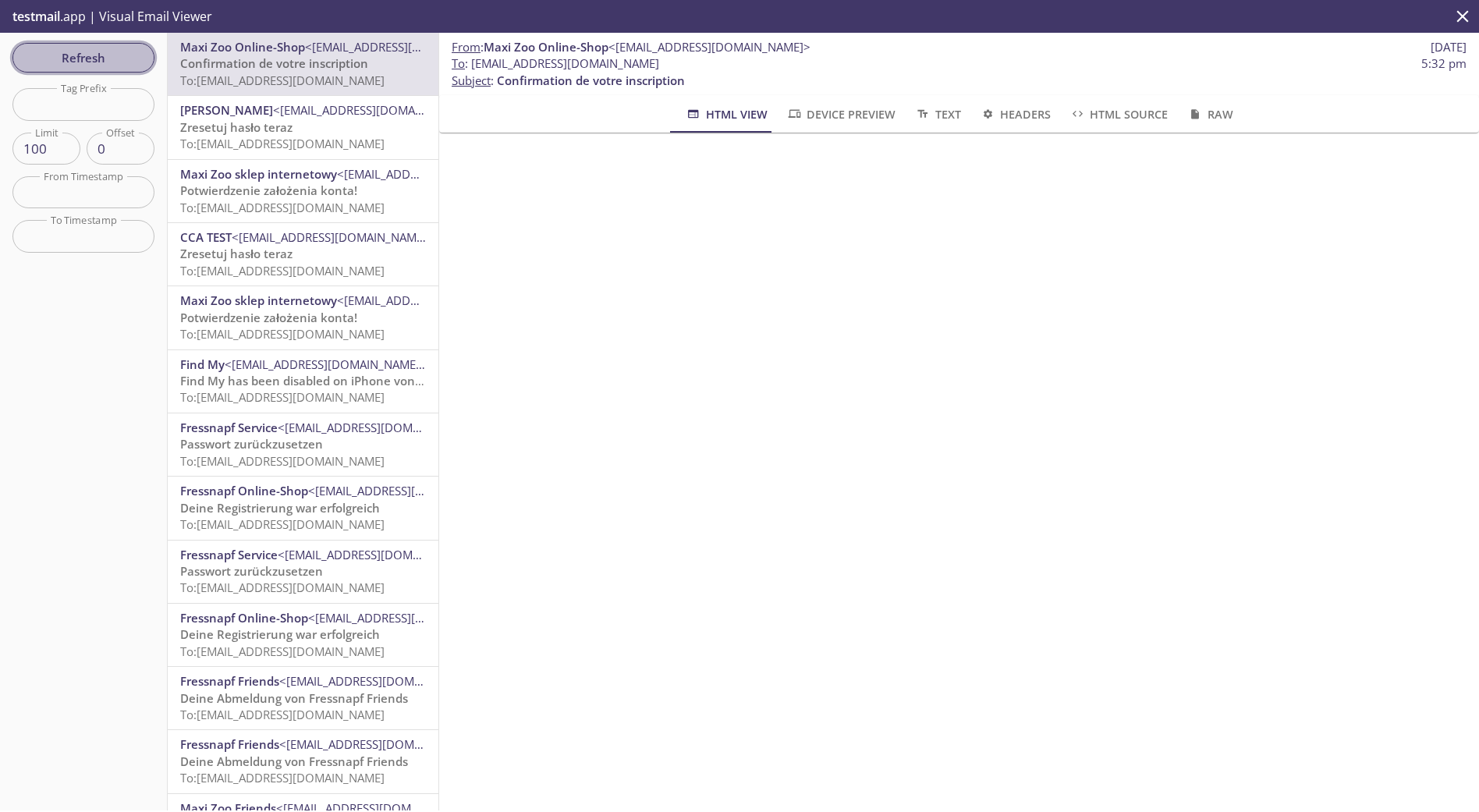
click at [130, 63] on span "Refresh" at bounding box center [83, 57] width 117 height 20
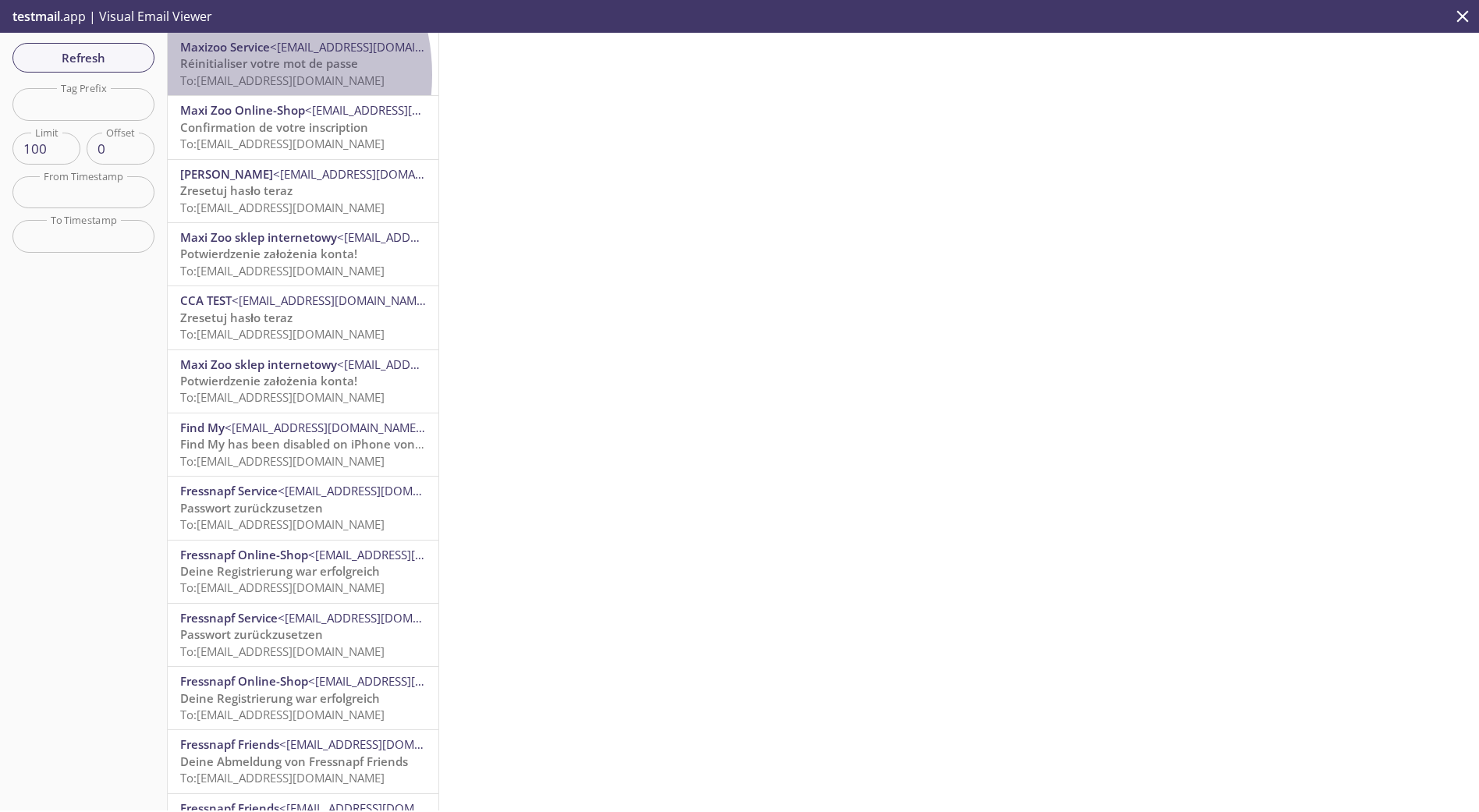
click at [224, 75] on span "To: [EMAIL_ADDRESS][DOMAIN_NAME]" at bounding box center [282, 80] width 204 height 16
